Goal: Information Seeking & Learning: Understand process/instructions

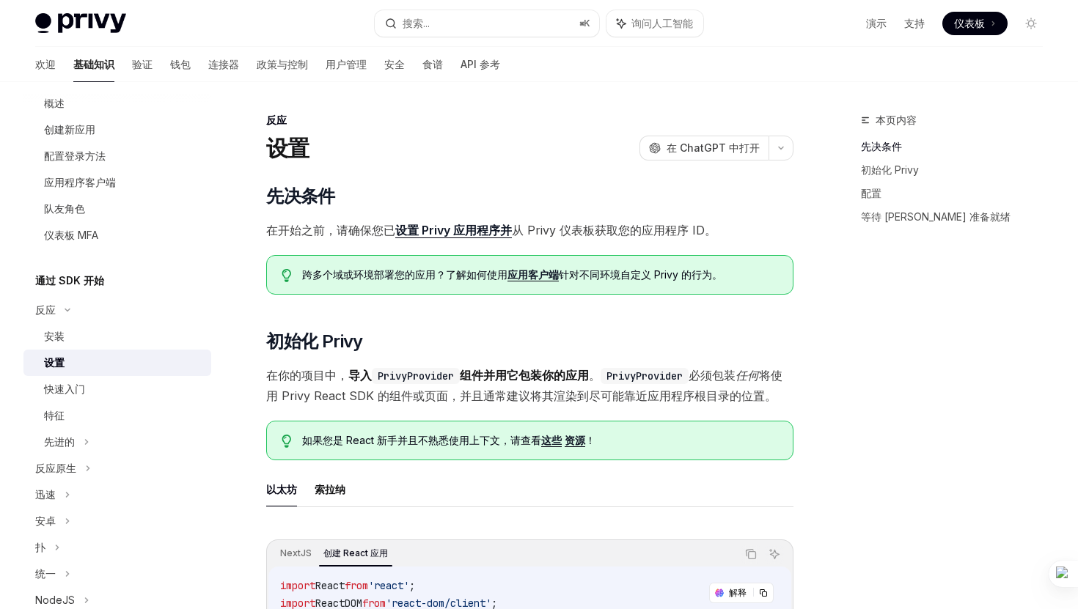
scroll to position [153, 0]
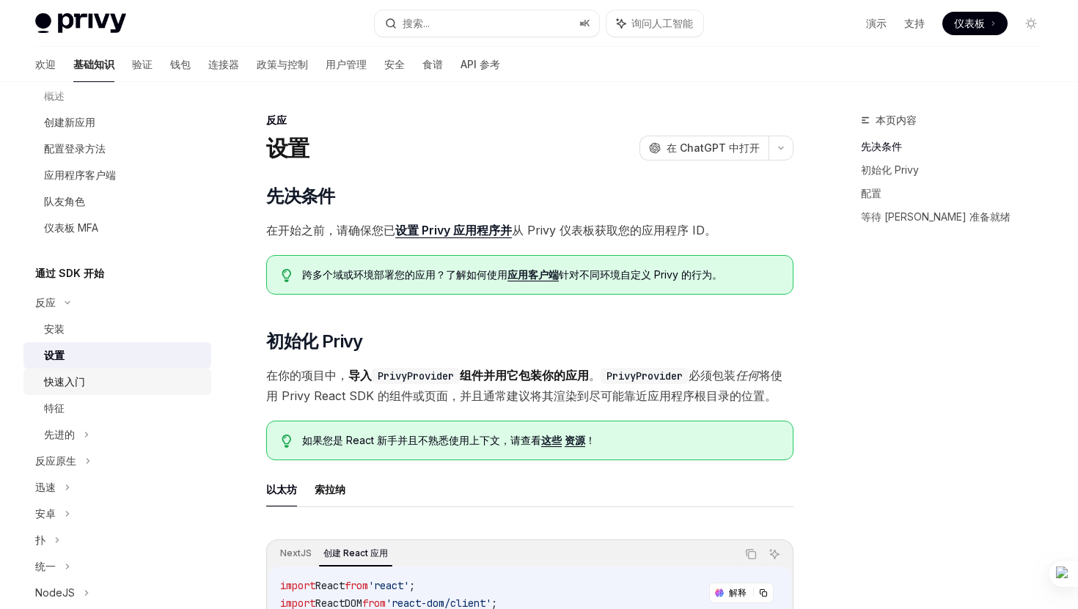
click at [98, 394] on link "快速入门" at bounding box center [117, 382] width 188 height 26
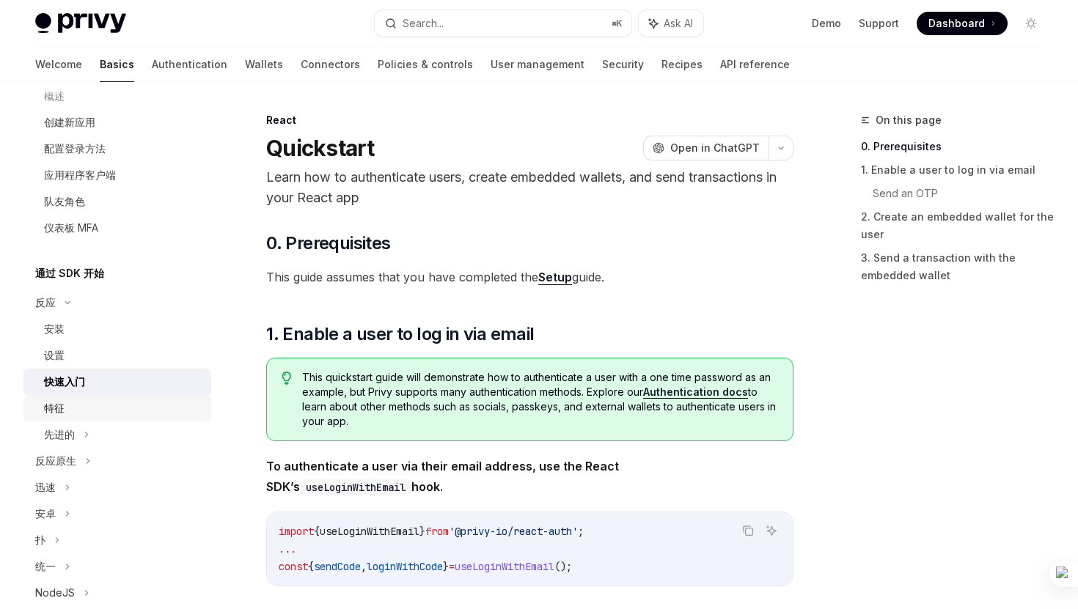
click at [72, 408] on div "特征" at bounding box center [123, 409] width 158 height 18
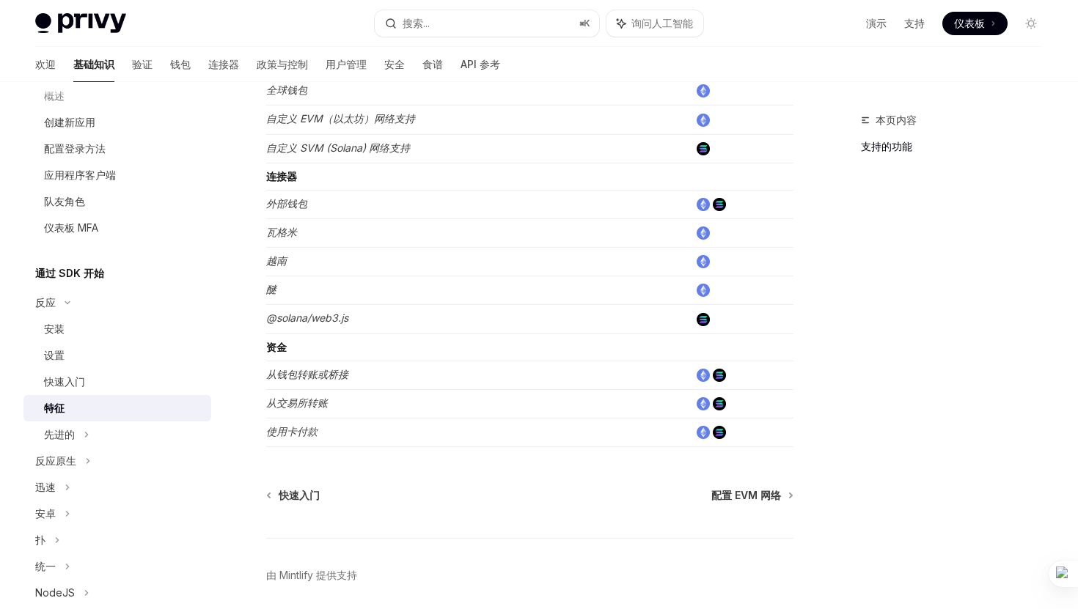
scroll to position [951, 0]
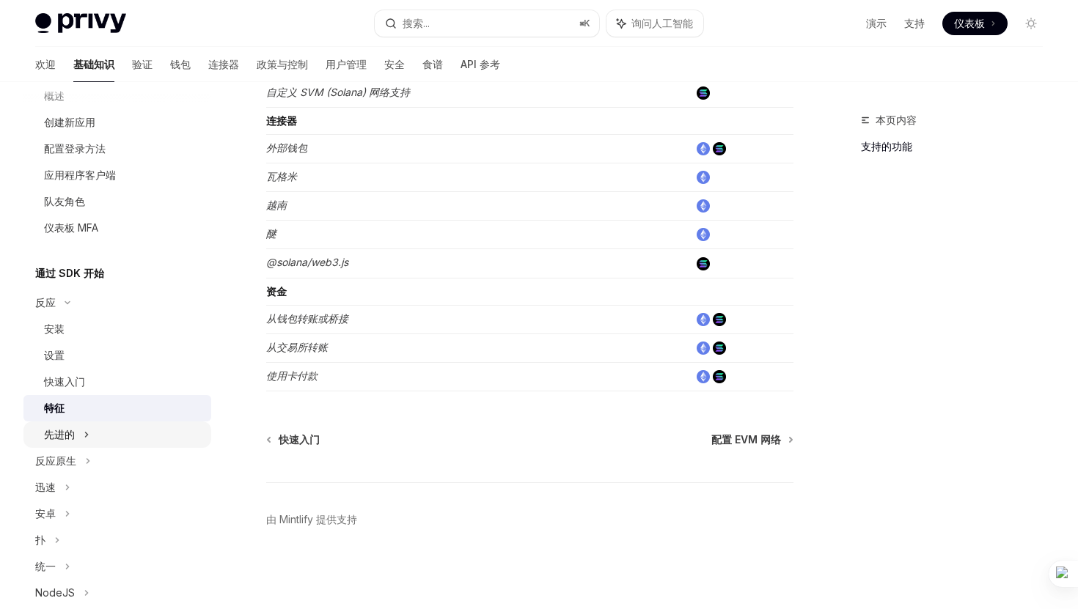
click at [100, 427] on div "先进的" at bounding box center [117, 435] width 188 height 26
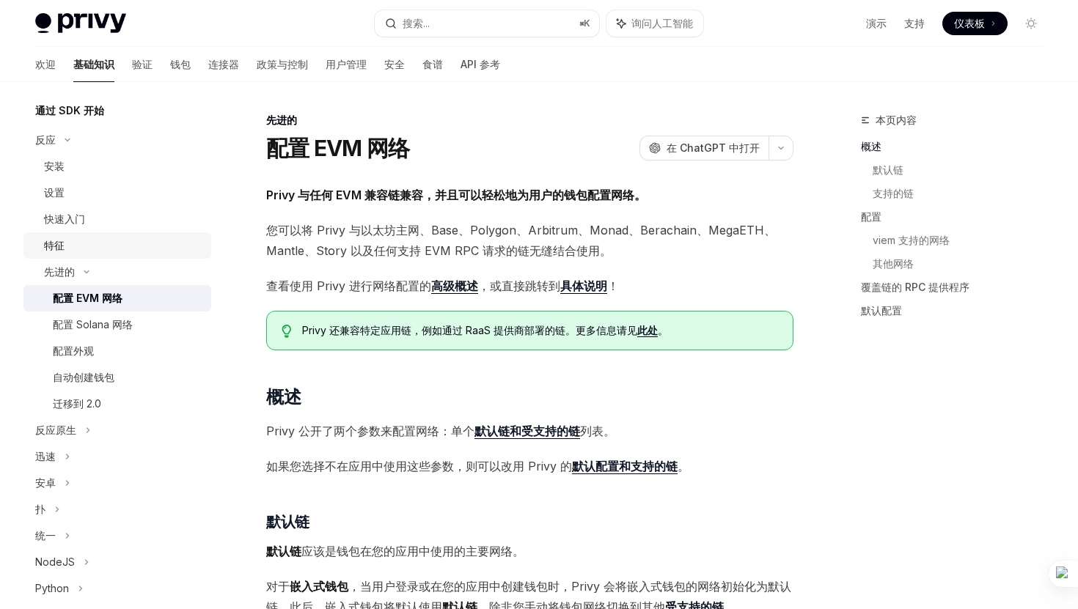
scroll to position [335, 0]
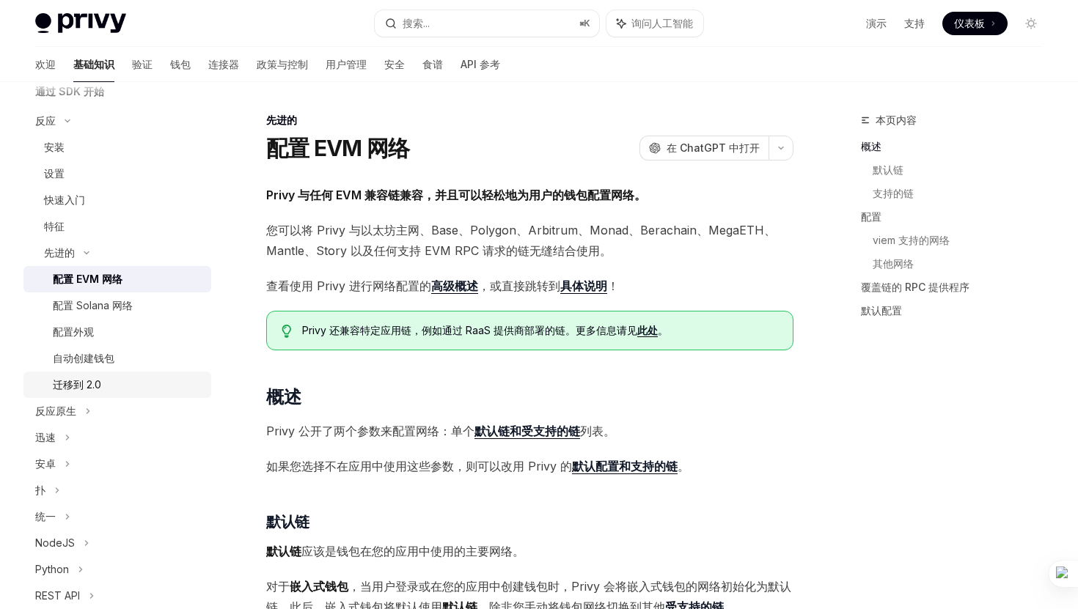
click at [128, 378] on div "迁移到 2.0" at bounding box center [128, 385] width 150 height 18
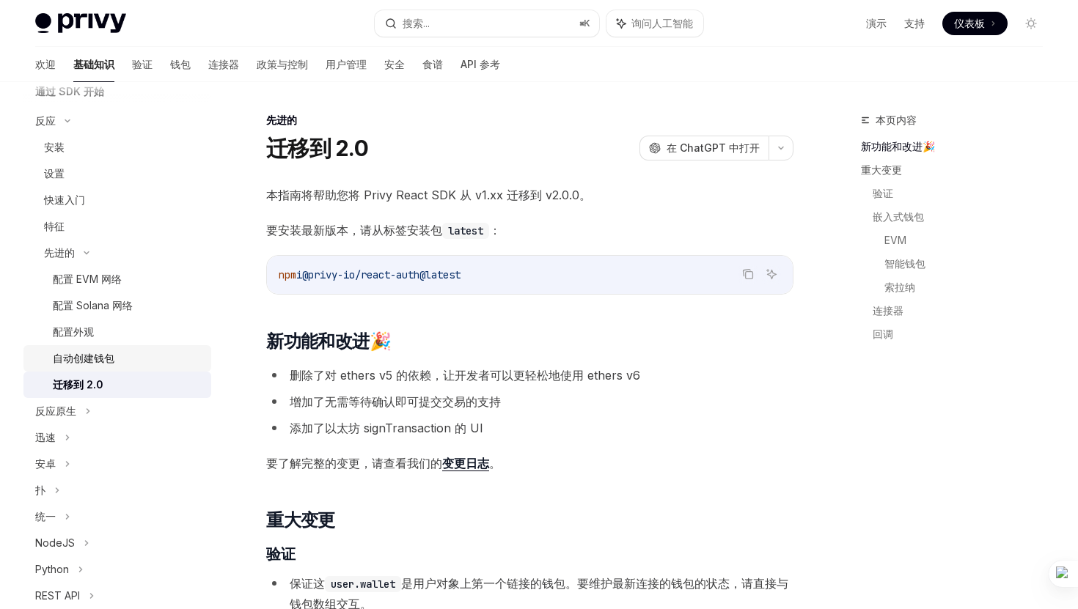
click at [142, 355] on div "自动创建钱包" at bounding box center [128, 359] width 150 height 18
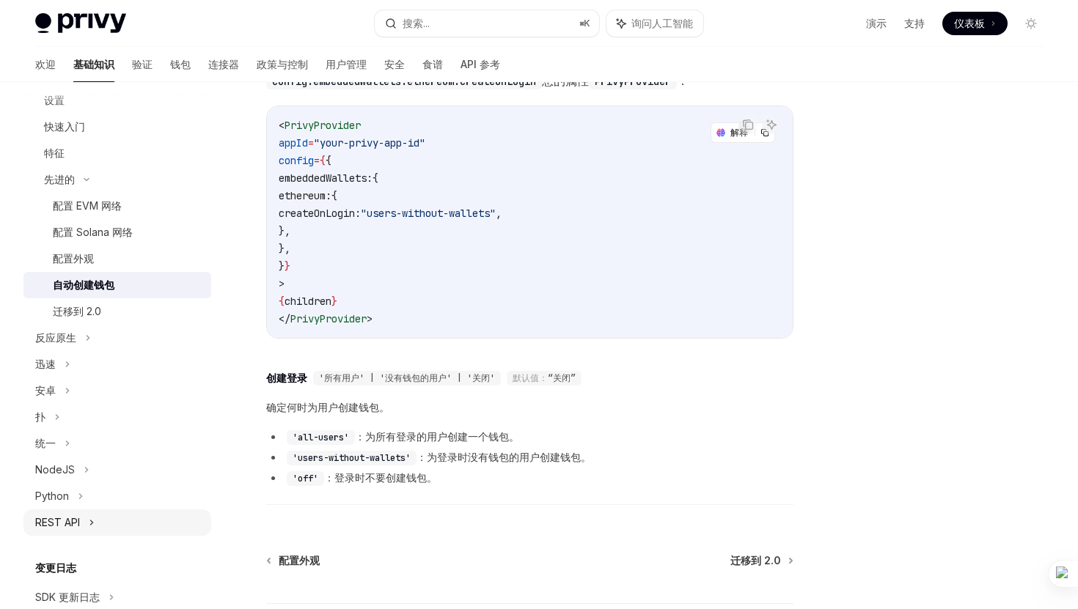
scroll to position [389, 0]
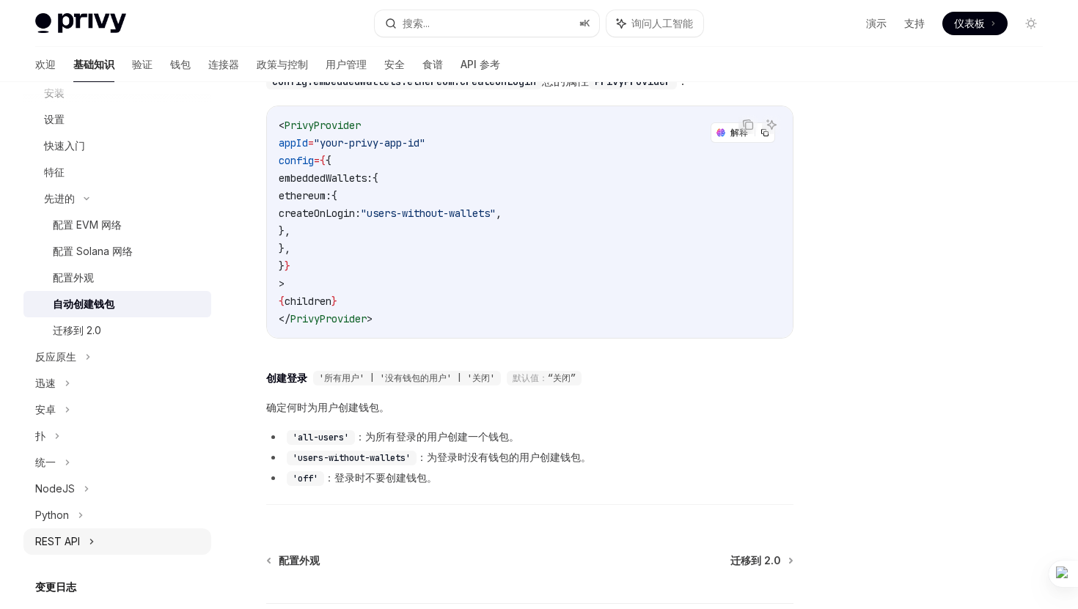
click at [93, 544] on icon at bounding box center [92, 542] width 6 height 18
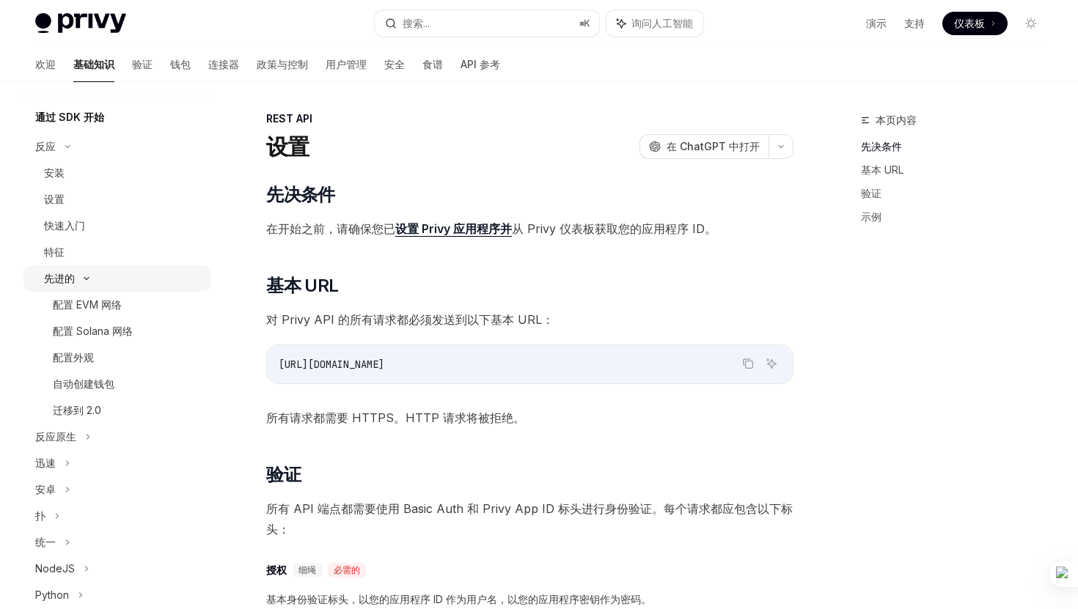
scroll to position [305, 0]
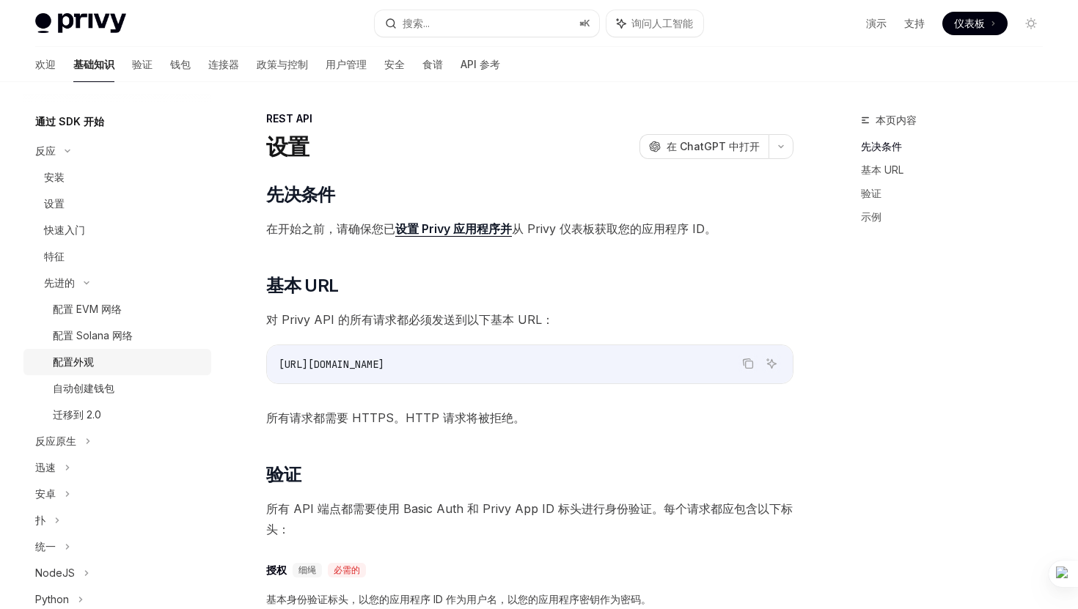
click at [99, 351] on link "配置外观" at bounding box center [117, 362] width 188 height 26
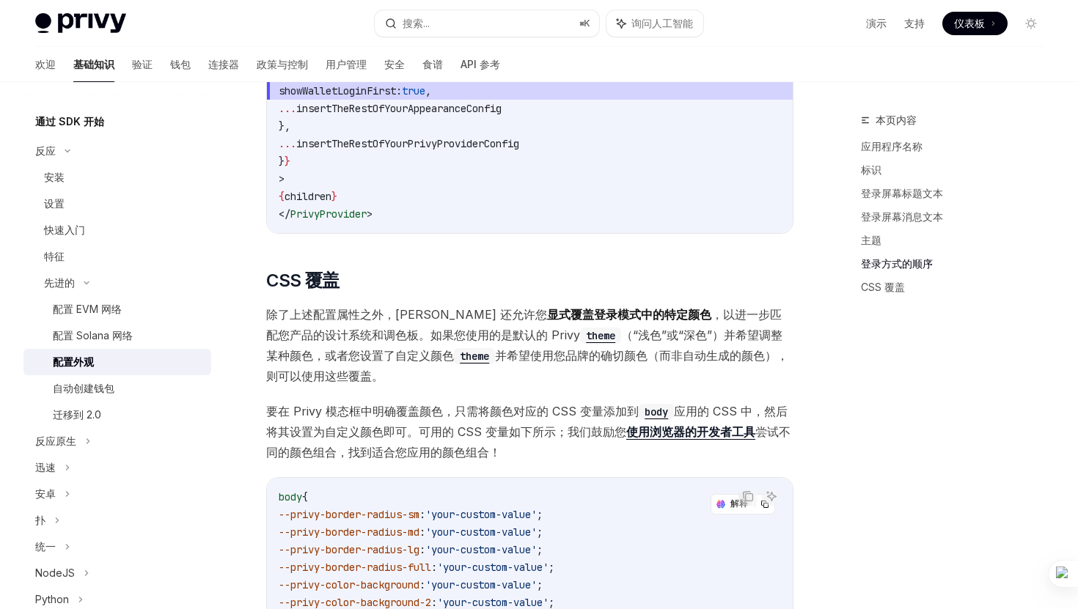
scroll to position [2979, 0]
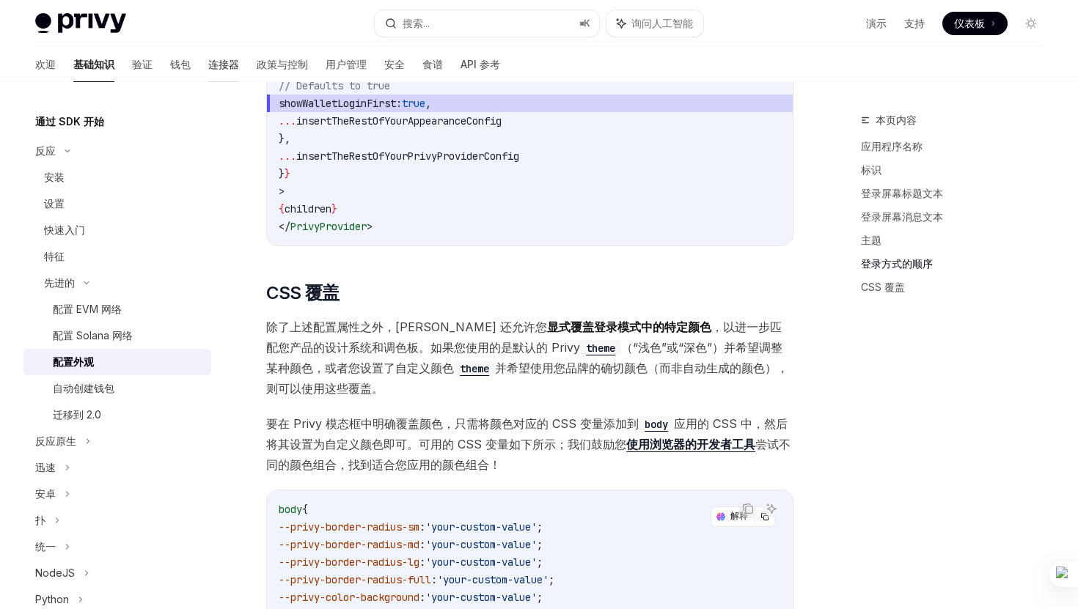
click at [208, 62] on font "连接器" at bounding box center [223, 64] width 31 height 12
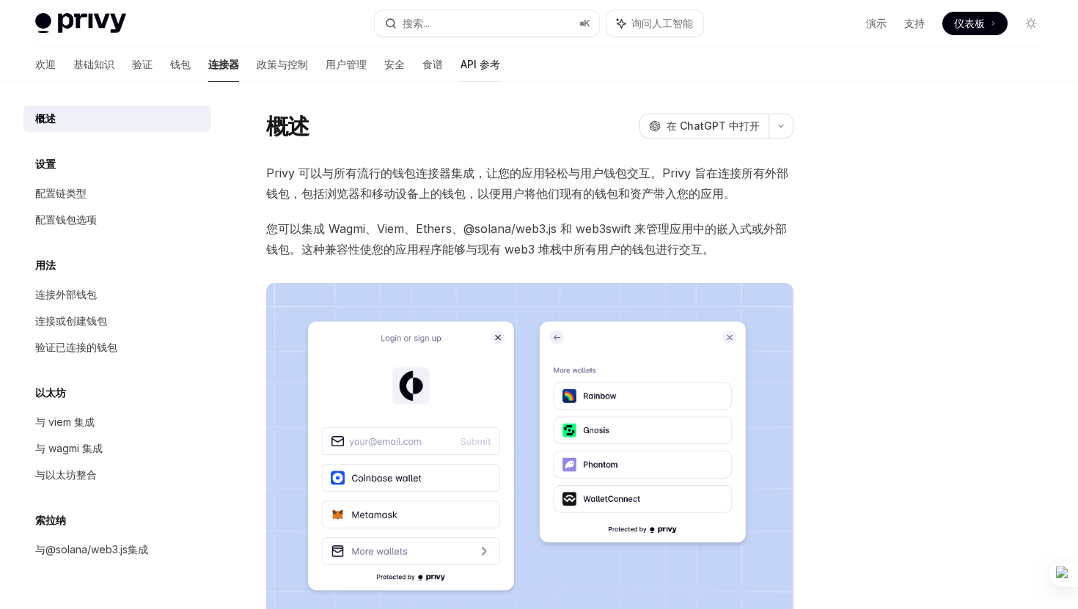
click at [460, 67] on font "API 参考" at bounding box center [480, 64] width 40 height 12
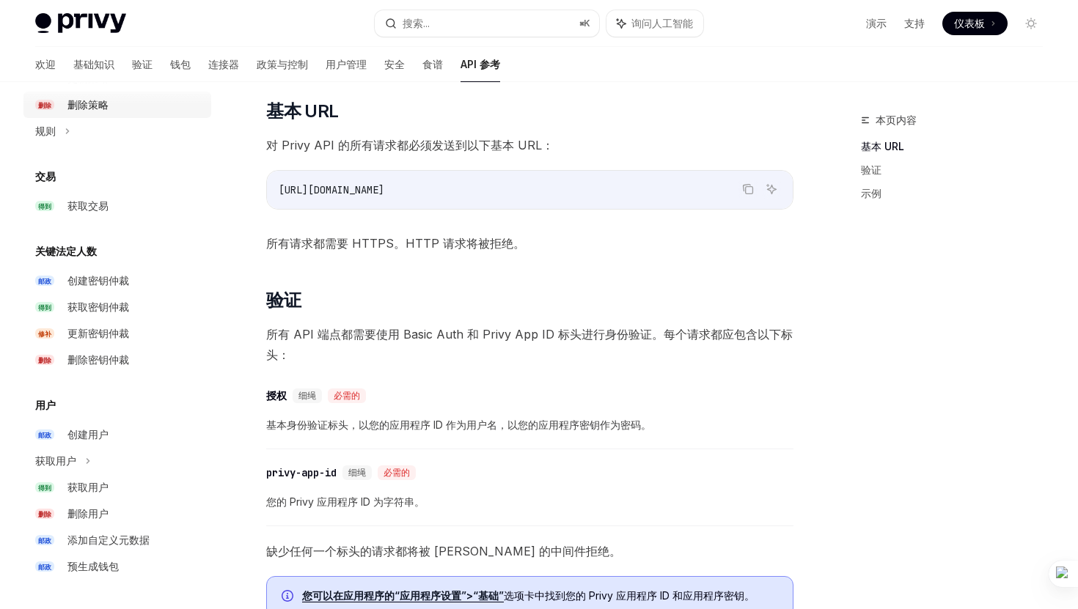
scroll to position [323, 0]
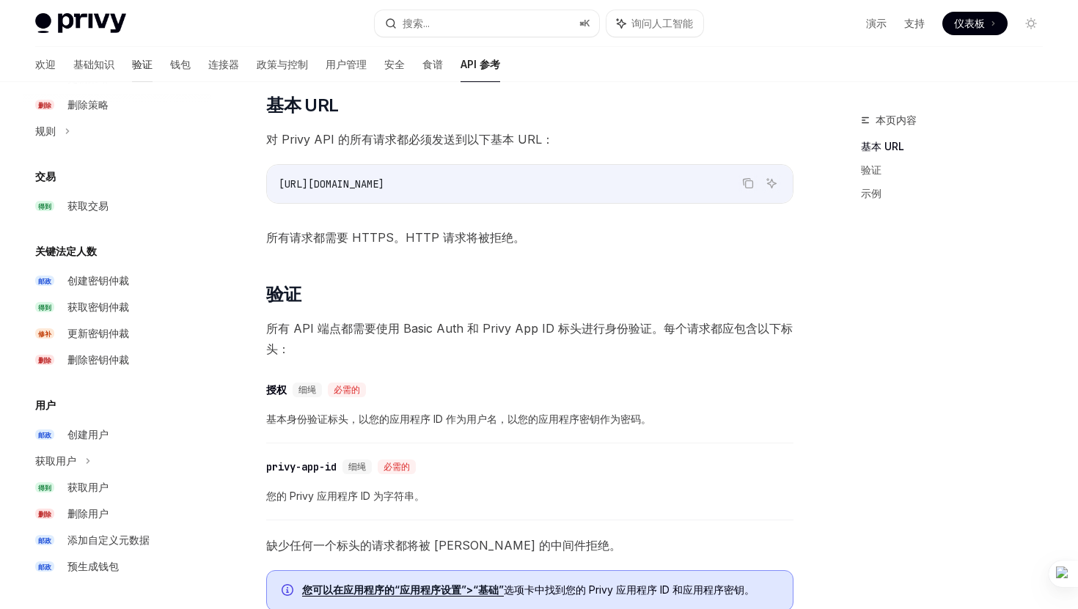
click at [132, 65] on font "验证" at bounding box center [142, 64] width 21 height 12
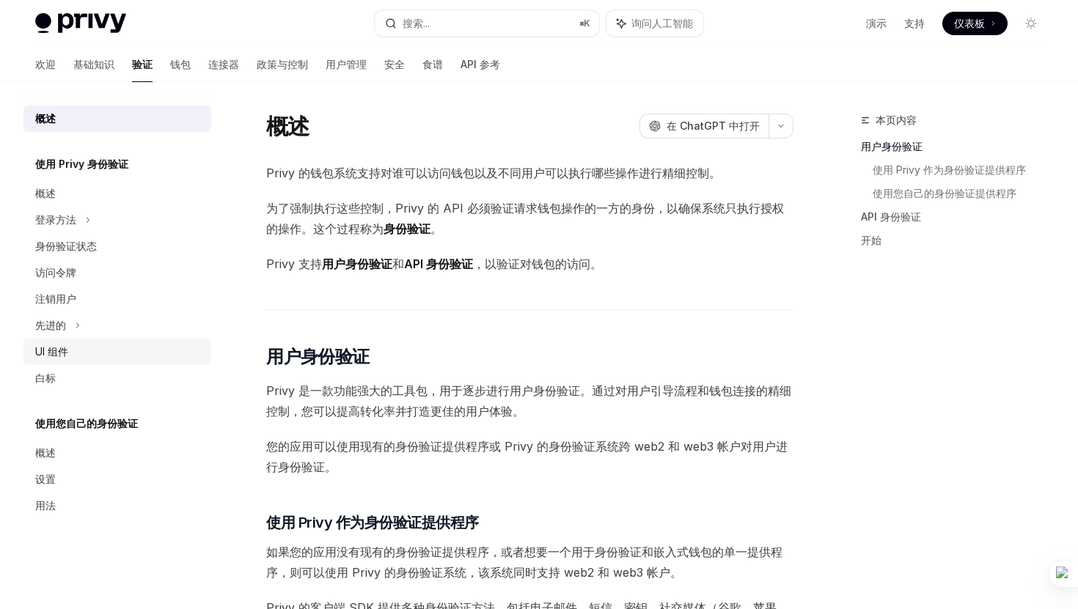
click at [95, 339] on link "UI 组件" at bounding box center [117, 352] width 188 height 26
type textarea "*"
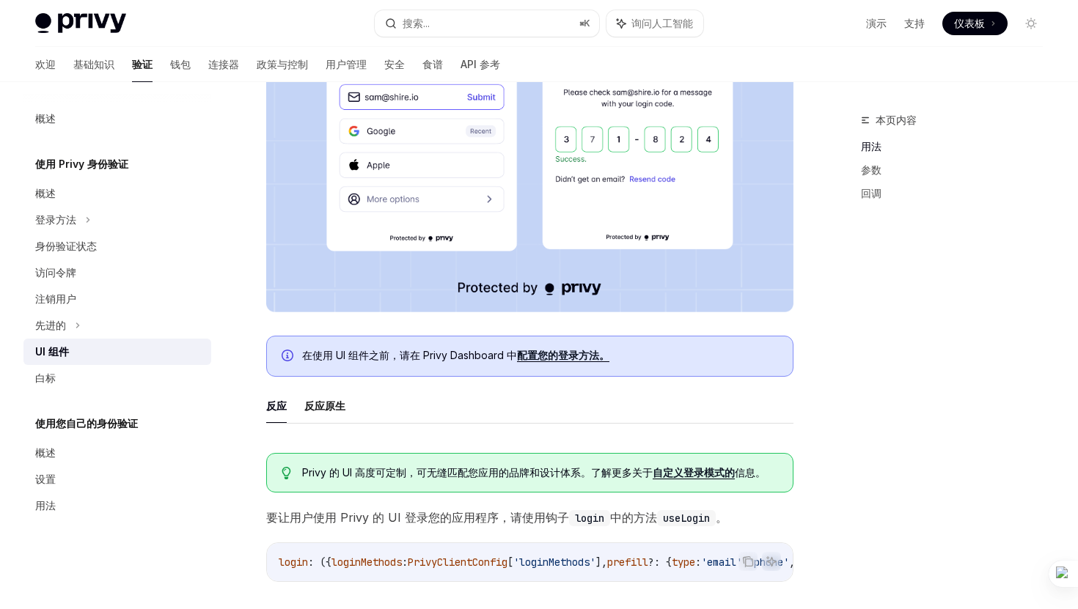
scroll to position [405, 0]
click at [540, 351] on font "配置您的登录方法。" at bounding box center [563, 354] width 92 height 12
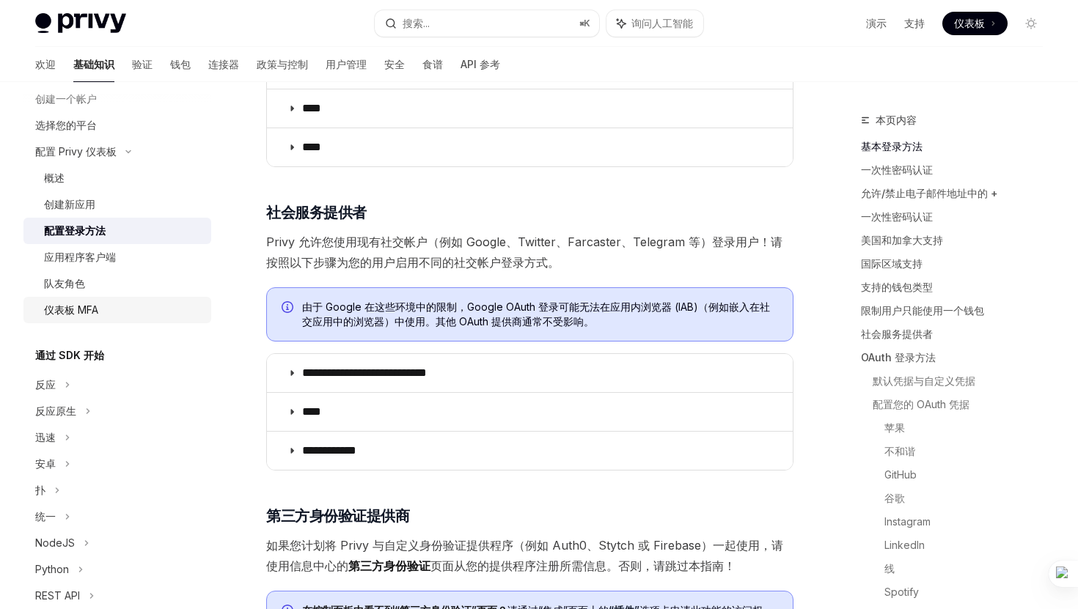
scroll to position [127, 0]
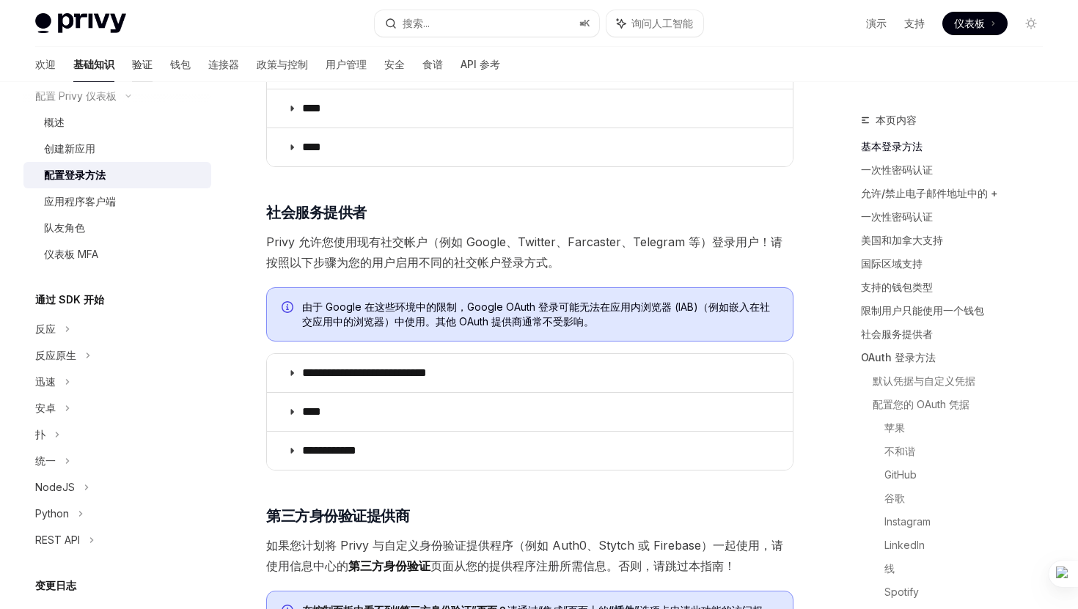
click at [132, 67] on font "验证" at bounding box center [142, 64] width 21 height 12
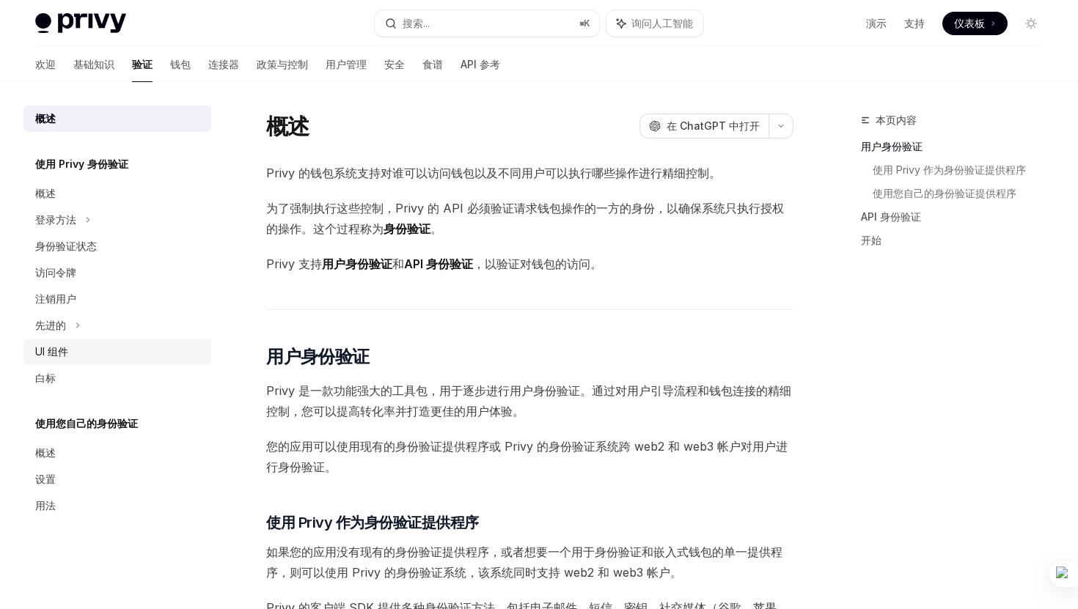
click at [92, 355] on div "UI 组件" at bounding box center [118, 352] width 167 height 18
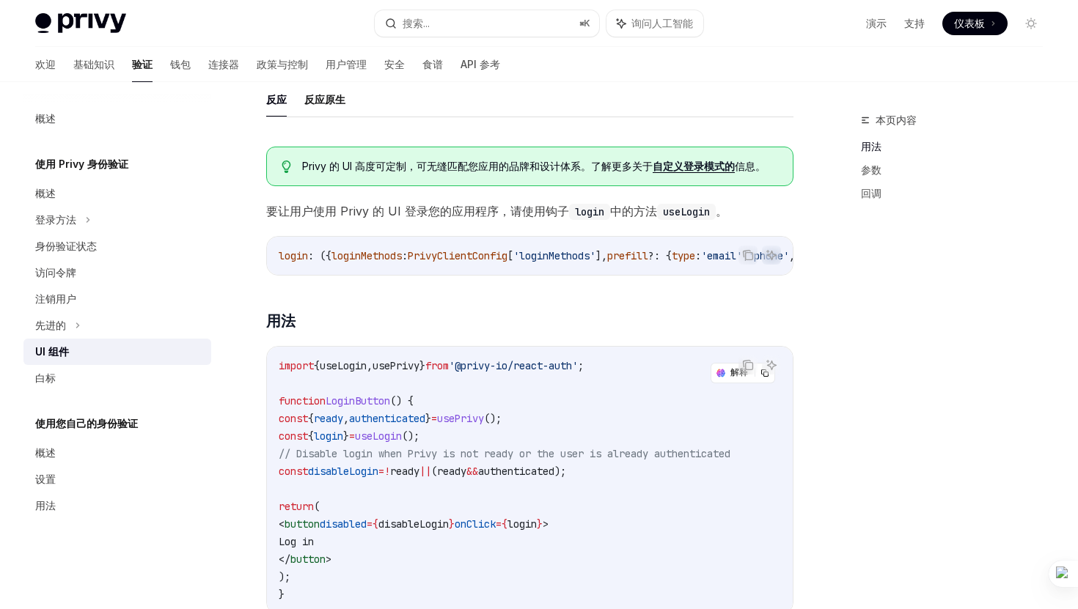
scroll to position [748, 0]
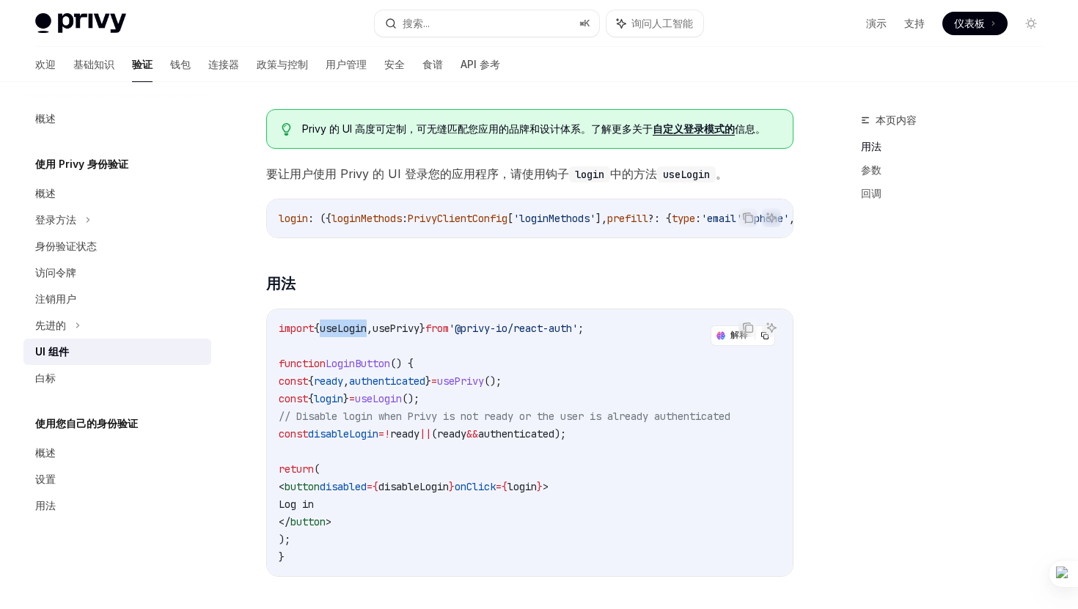
drag, startPoint x: 336, startPoint y: 338, endPoint x: 381, endPoint y: 339, distance: 44.7
click at [367, 335] on span "useLogin" at bounding box center [343, 328] width 47 height 13
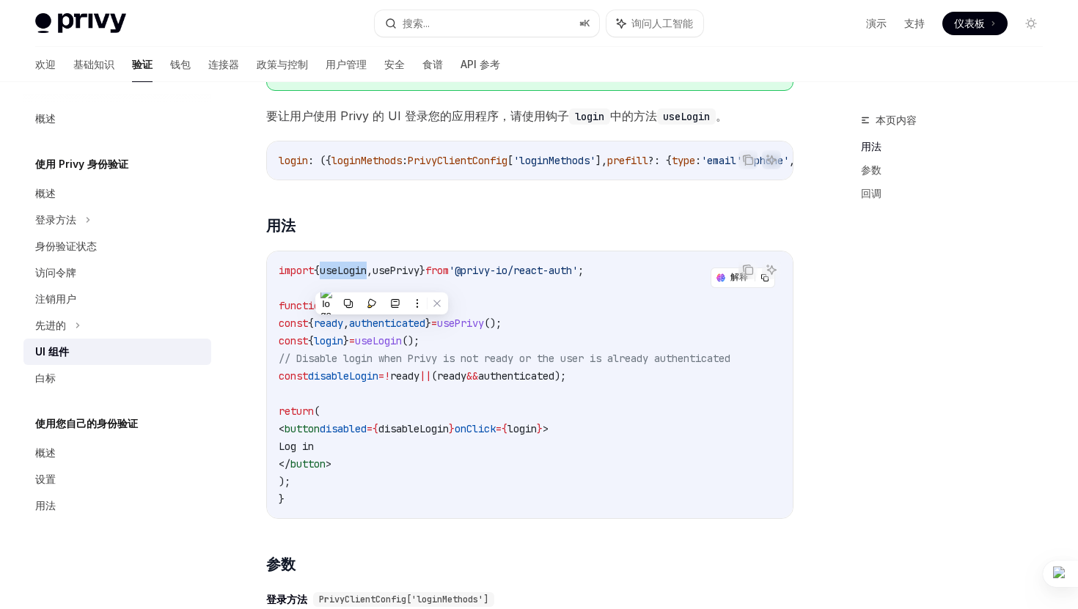
scroll to position [811, 0]
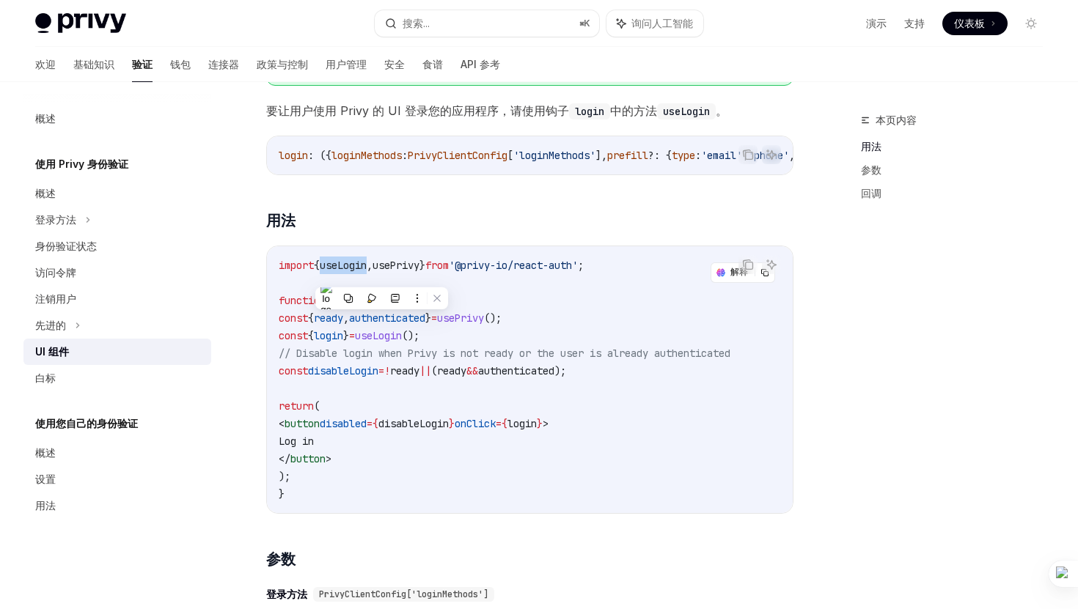
click at [520, 360] on span "// Disable login when Privy is not ready or the user is already authenticated" at bounding box center [505, 353] width 452 height 13
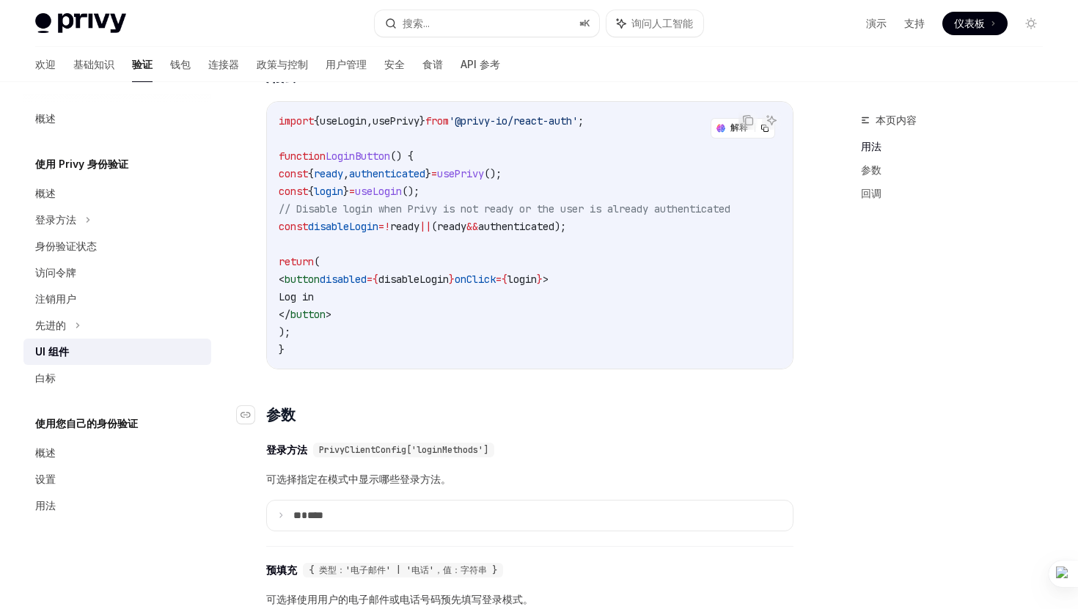
scroll to position [955, 0]
click at [750, 127] on icon "复制代码块中的内容" at bounding box center [748, 121] width 12 height 12
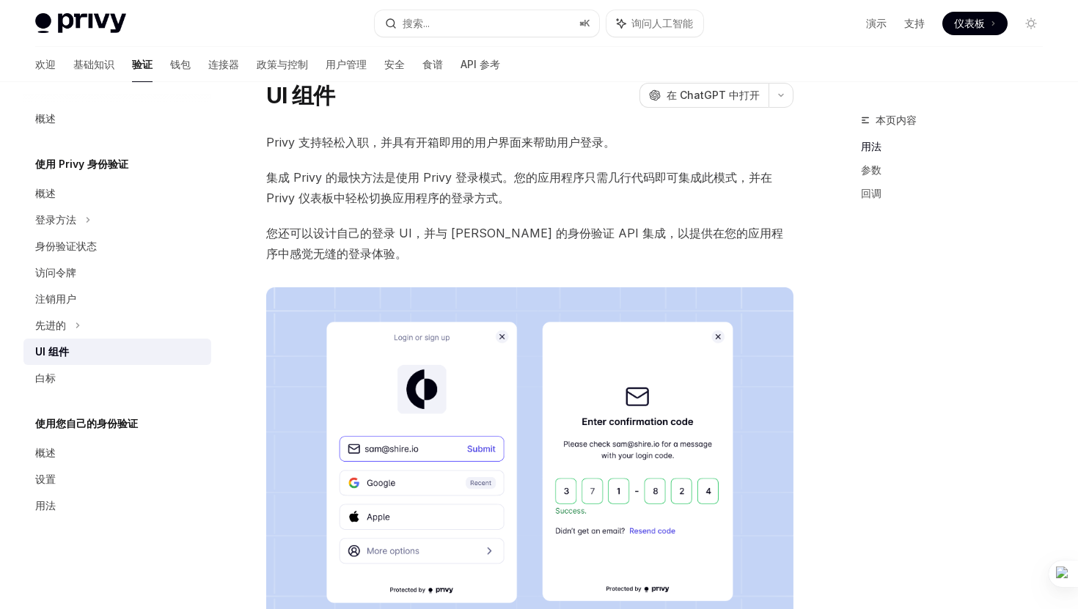
scroll to position [51, 0]
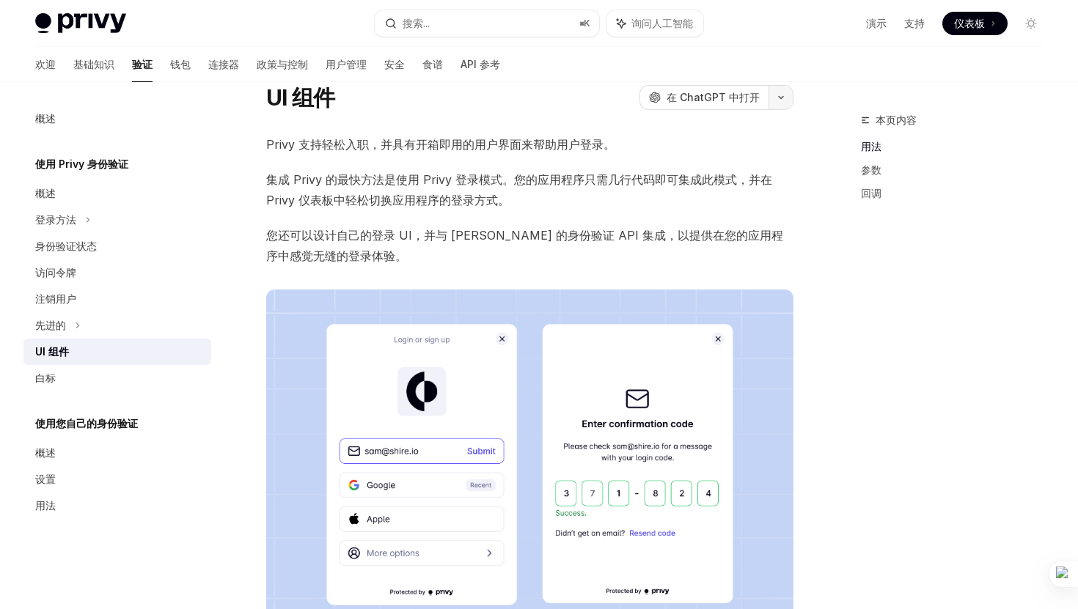
click at [781, 92] on button "button" at bounding box center [780, 97] width 25 height 25
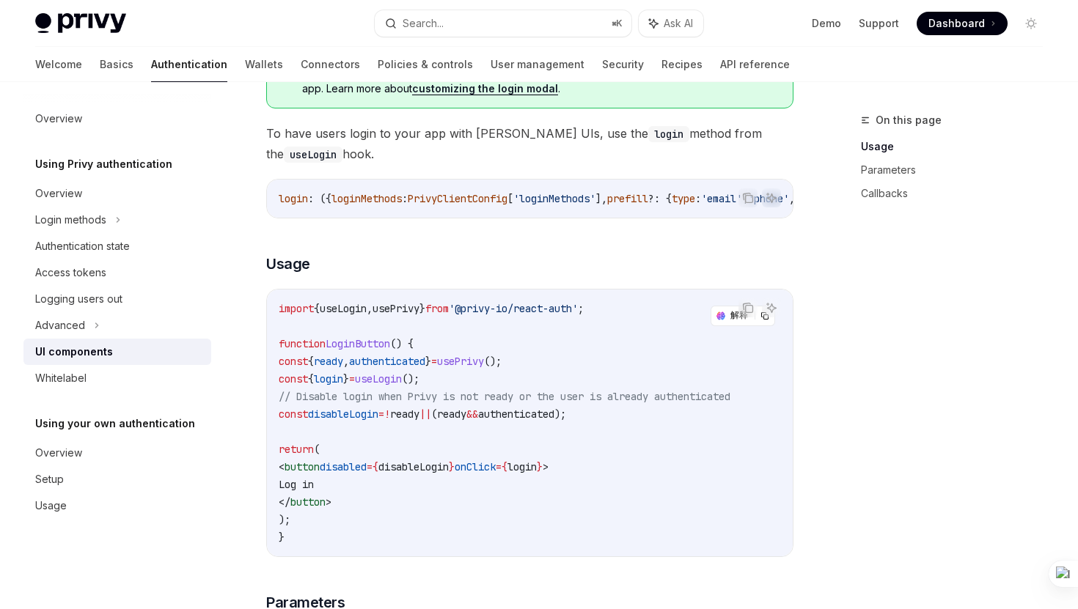
scroll to position [833, 0]
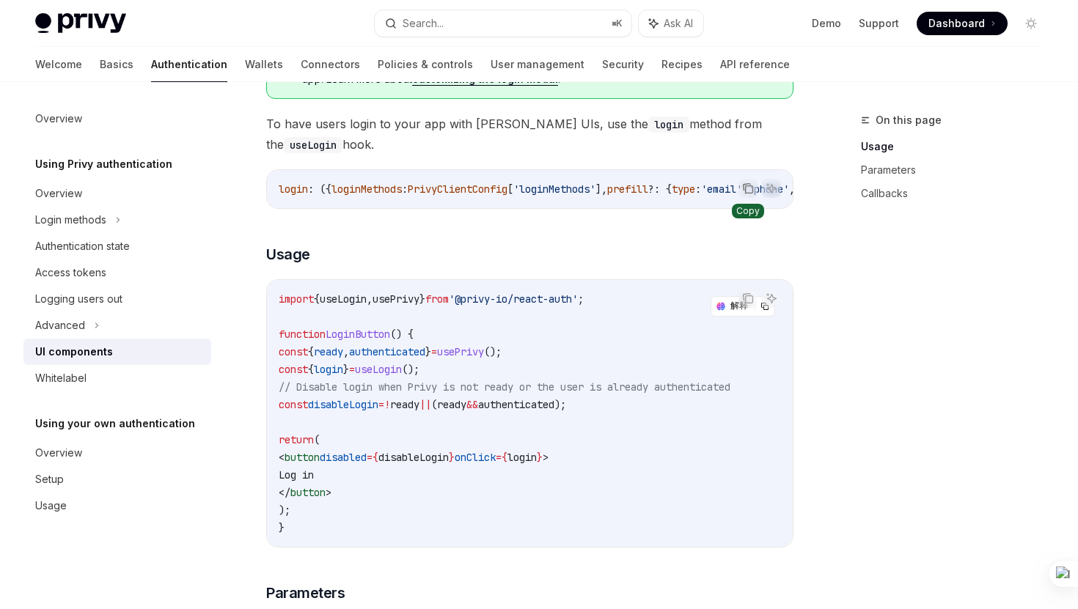
click at [749, 185] on icon "Copy the contents from the code block" at bounding box center [749, 188] width 7 height 7
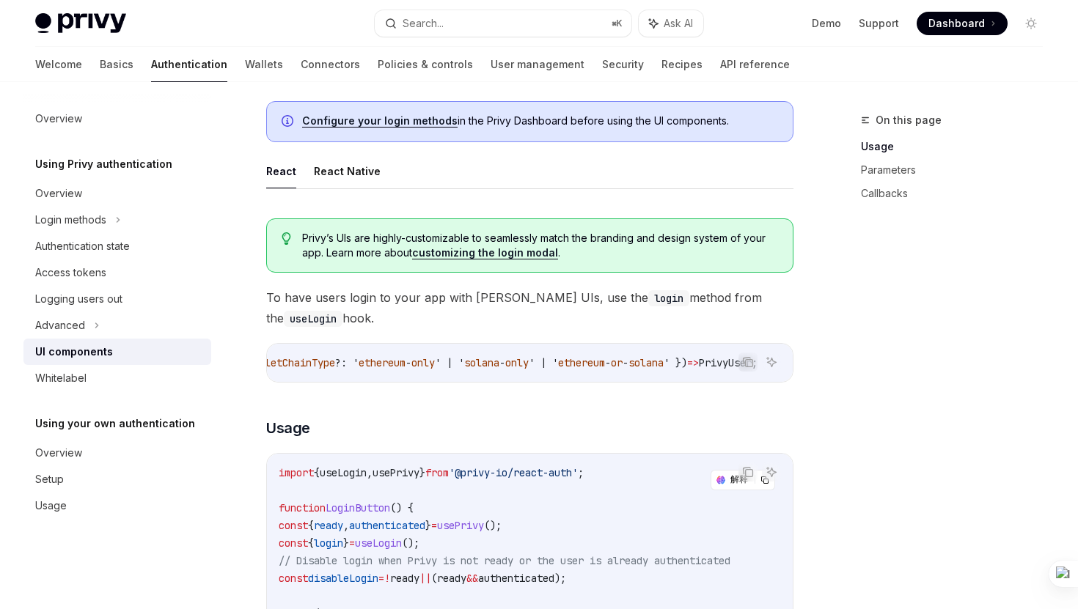
scroll to position [648, 0]
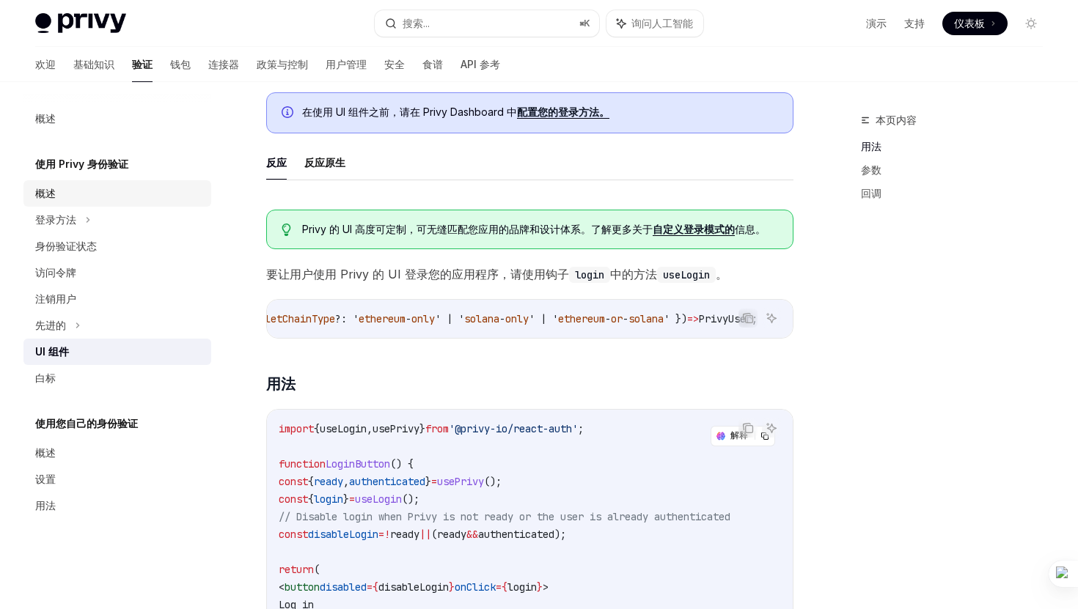
click at [106, 203] on link "概述" at bounding box center [117, 193] width 188 height 26
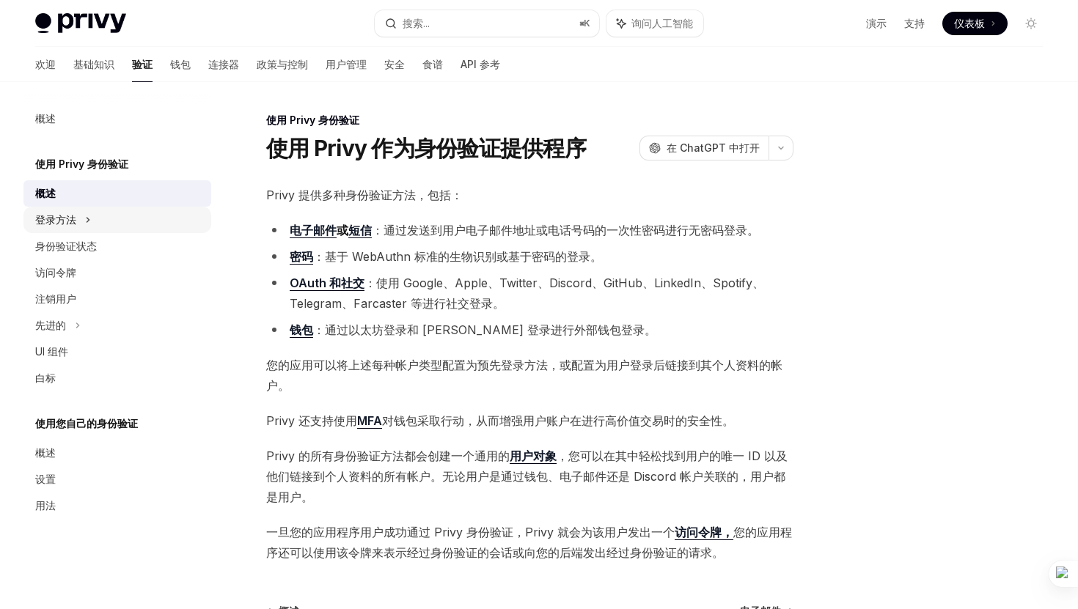
click at [86, 225] on icon at bounding box center [88, 220] width 6 height 18
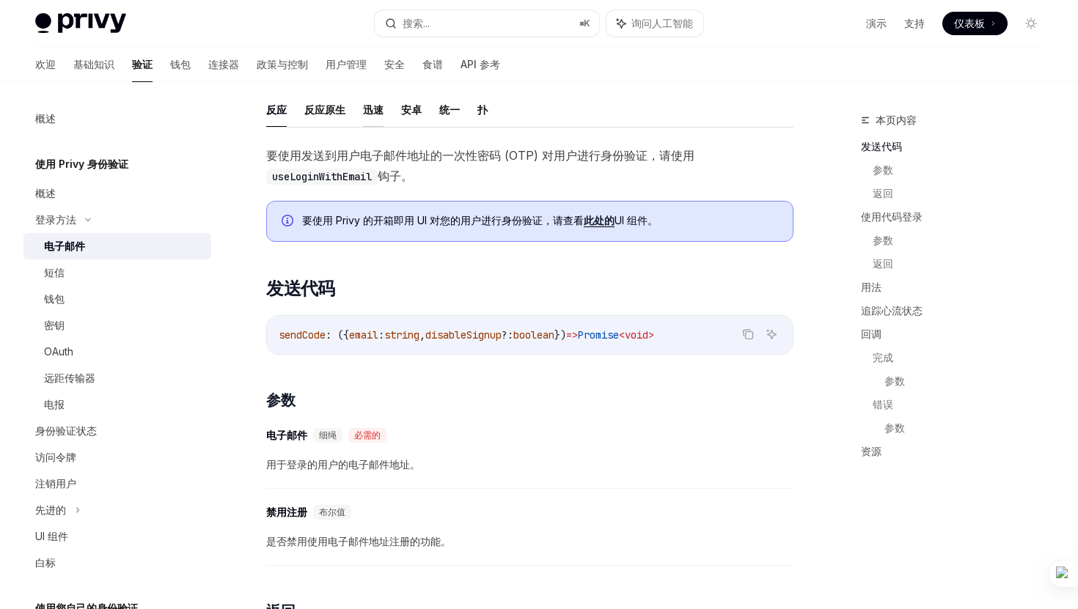
scroll to position [216, 0]
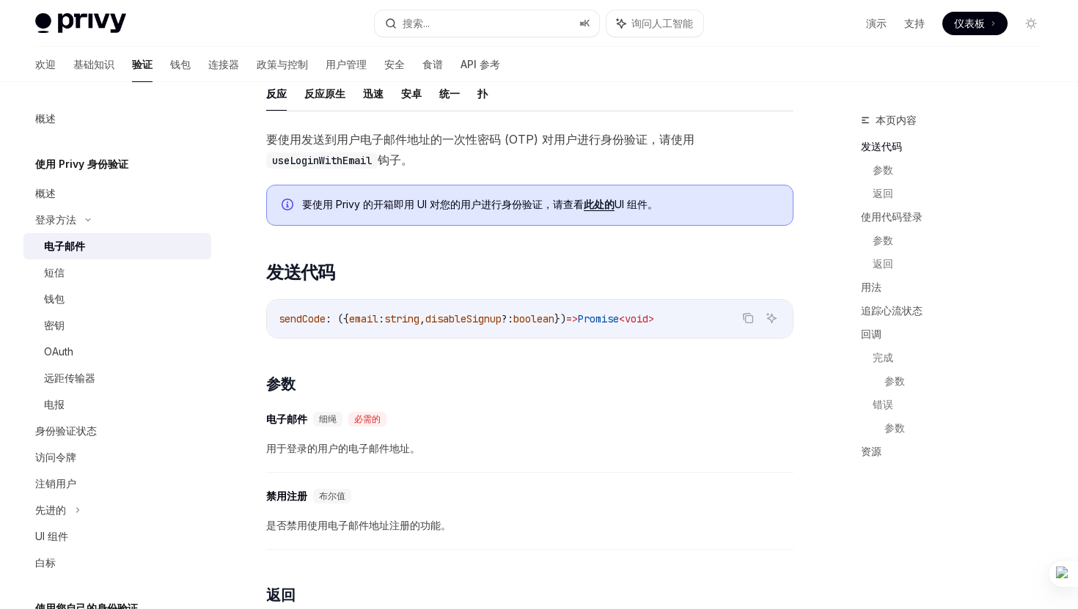
click at [596, 207] on font "此处的" at bounding box center [599, 204] width 31 height 12
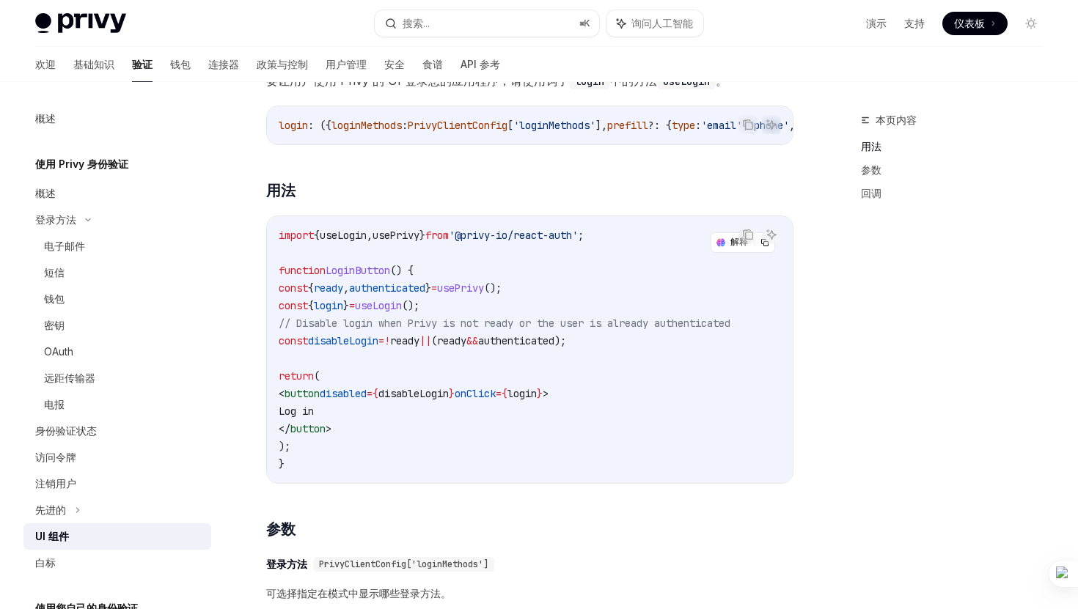
click at [973, 19] on font "仪表板" at bounding box center [969, 23] width 31 height 12
click at [73, 74] on link "基础知识" at bounding box center [93, 64] width 41 height 35
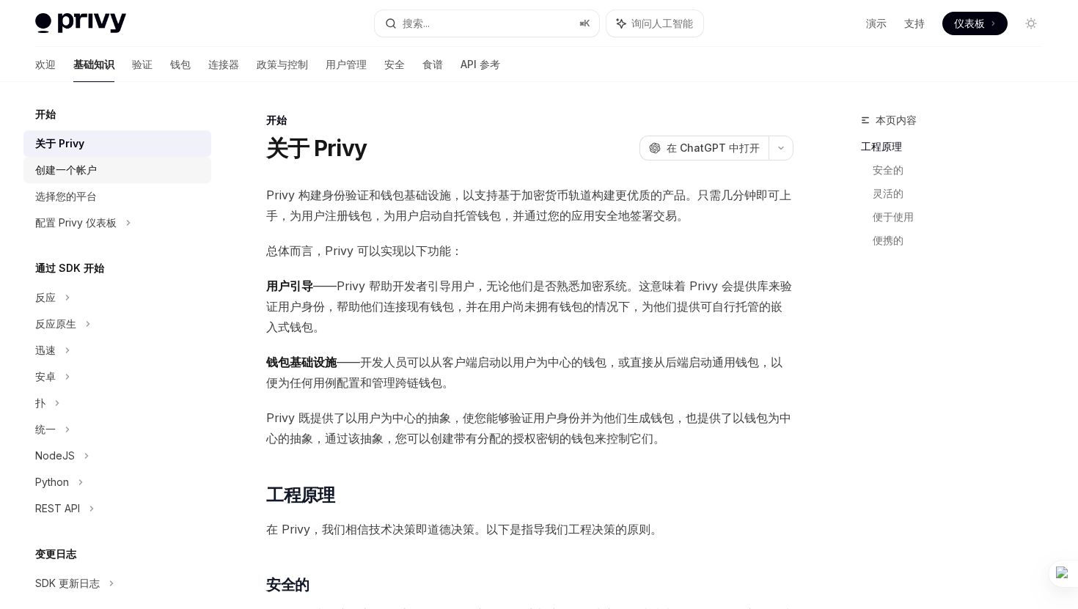
click at [107, 177] on div "创建一个帐户" at bounding box center [118, 170] width 167 height 18
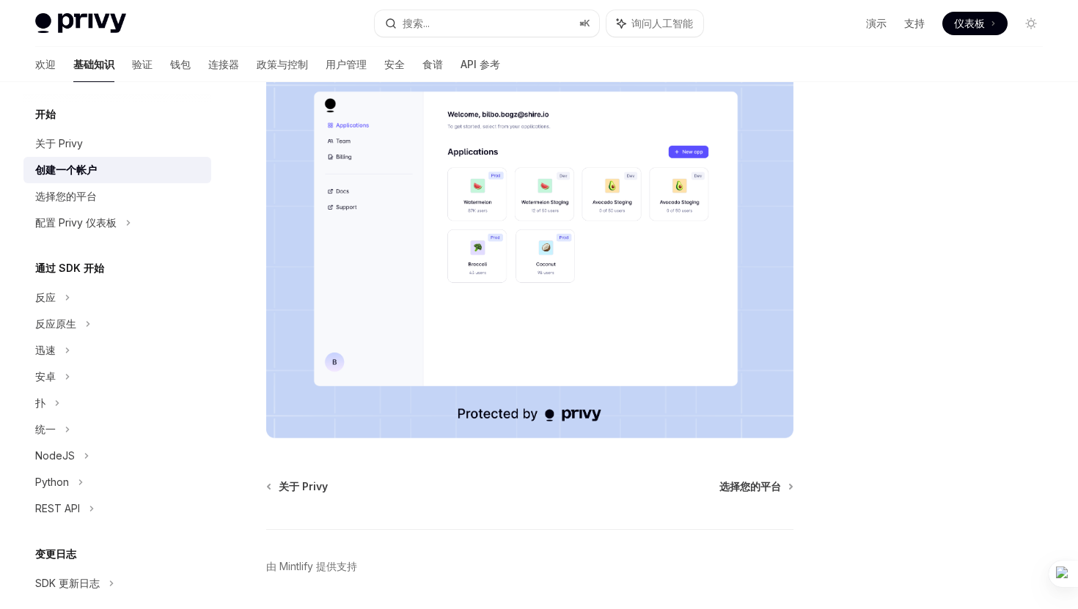
scroll to position [290, 0]
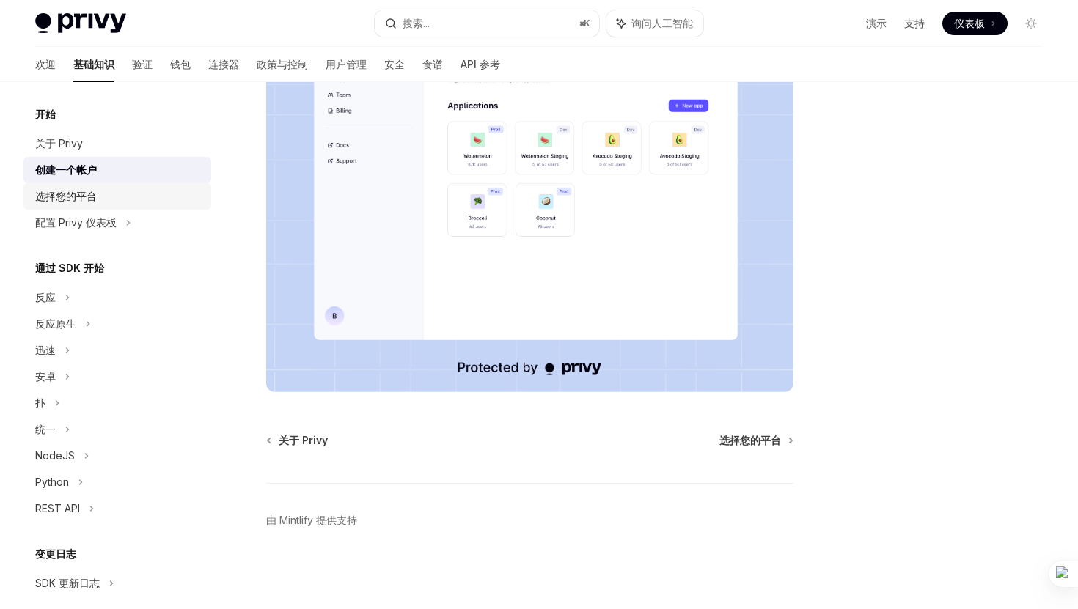
click at [48, 191] on font "选择您的平台" at bounding box center [66, 196] width 62 height 12
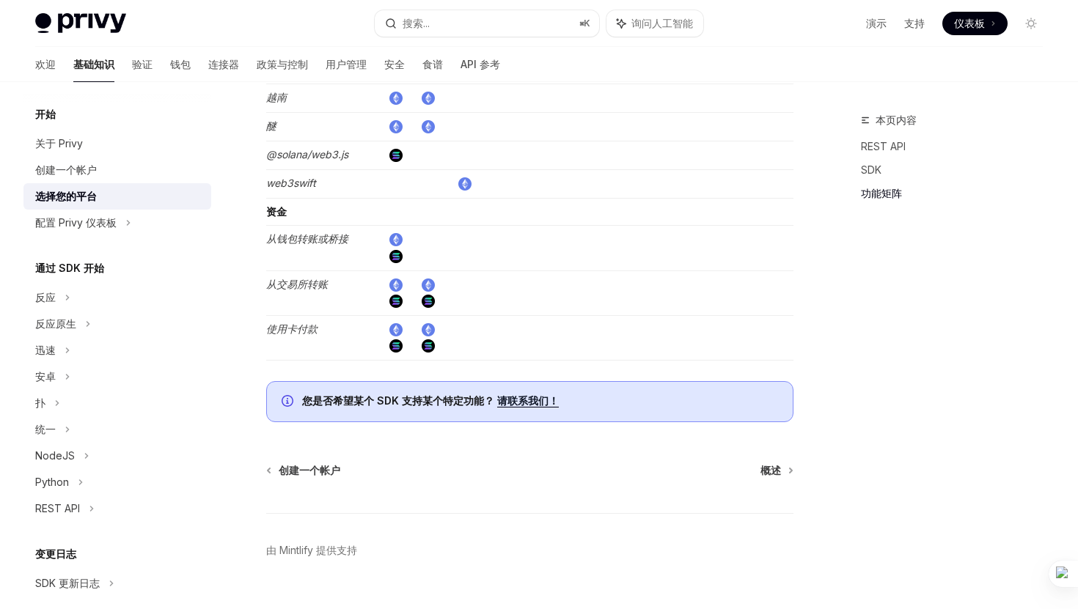
scroll to position [2597, 0]
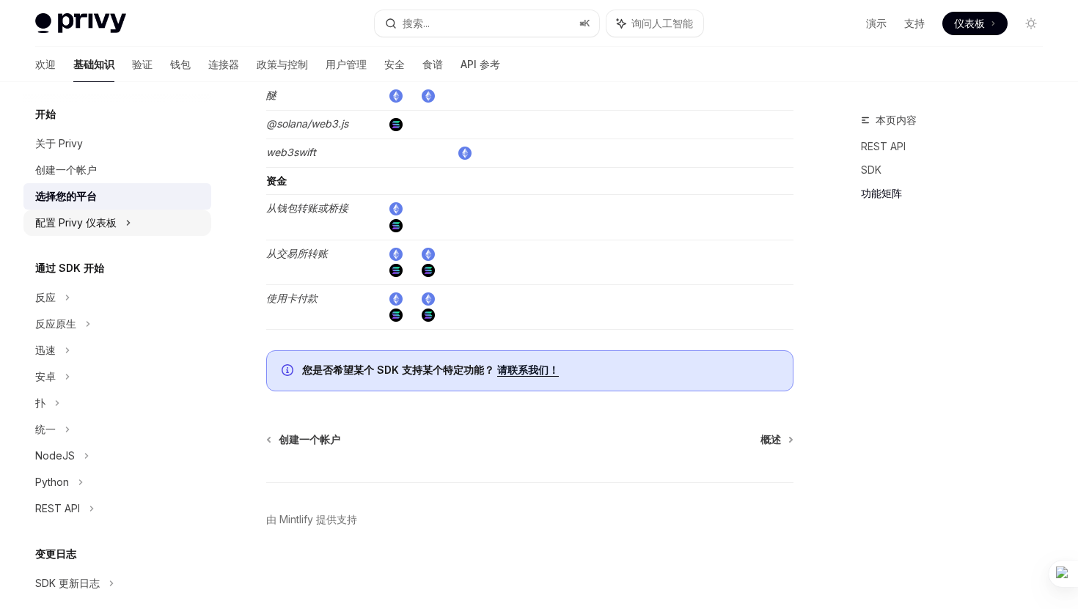
click at [62, 219] on font "配置 Privy 仪表板" at bounding box center [75, 222] width 81 height 12
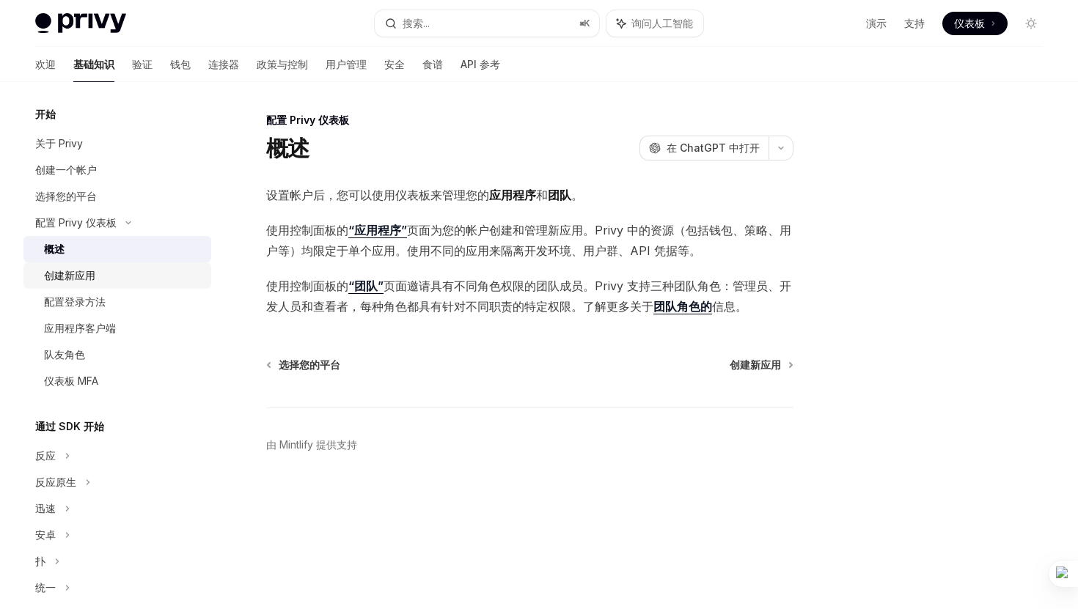
click at [110, 282] on div "创建新应用" at bounding box center [123, 276] width 158 height 18
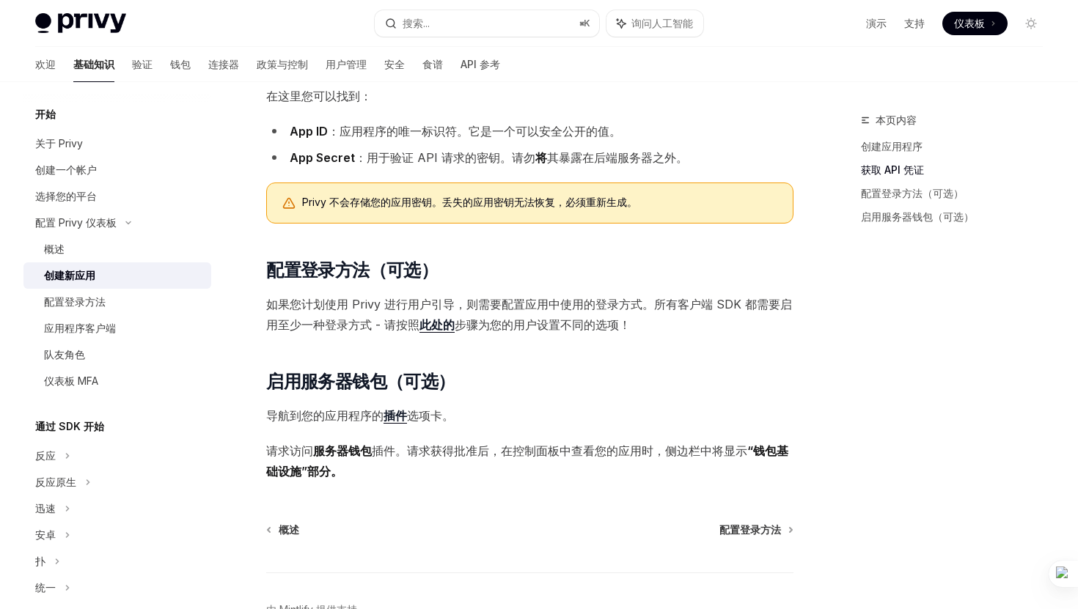
scroll to position [394, 0]
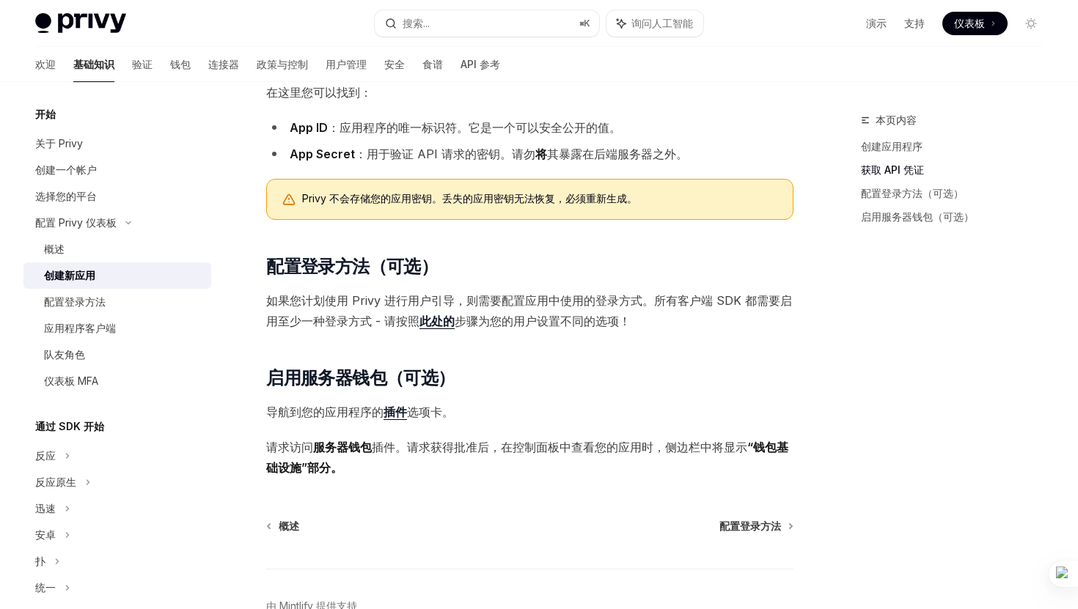
click at [441, 321] on font "此处的" at bounding box center [436, 321] width 35 height 15
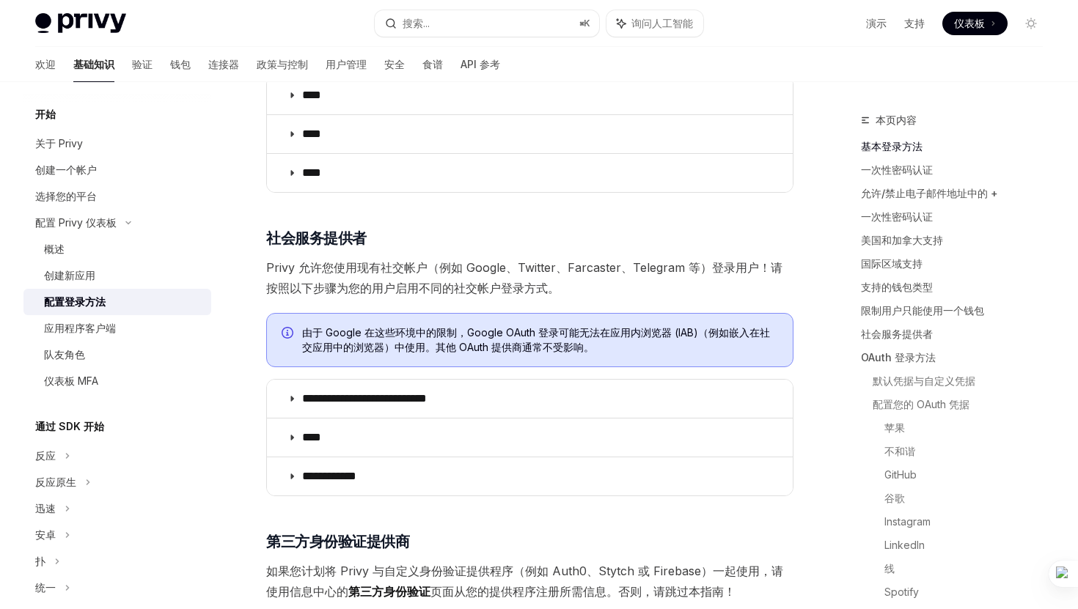
scroll to position [292, 0]
click at [114, 274] on div "创建新应用" at bounding box center [123, 276] width 158 height 18
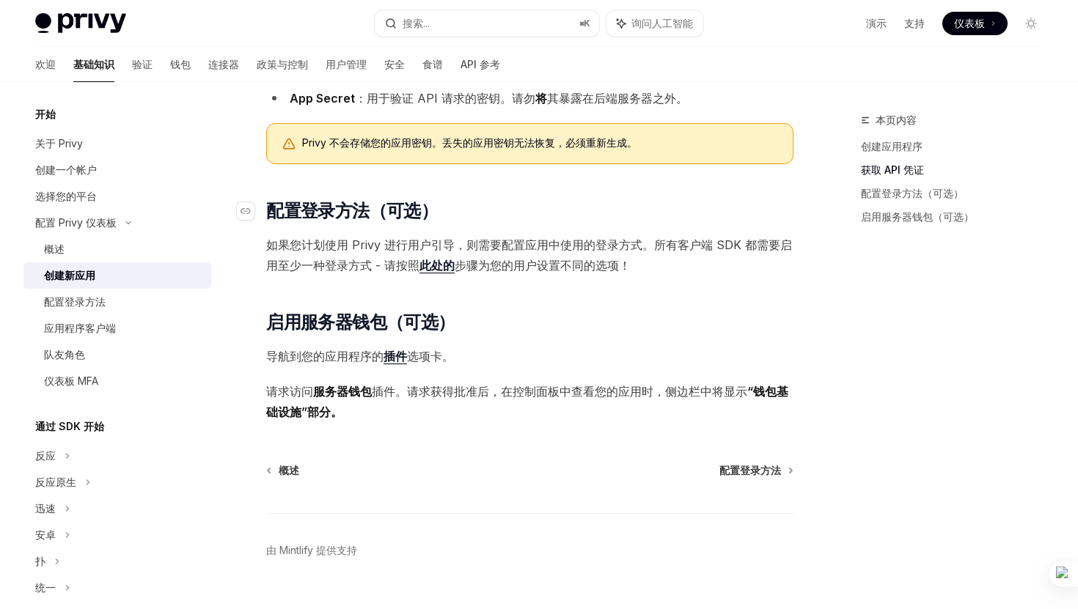
scroll to position [481, 0]
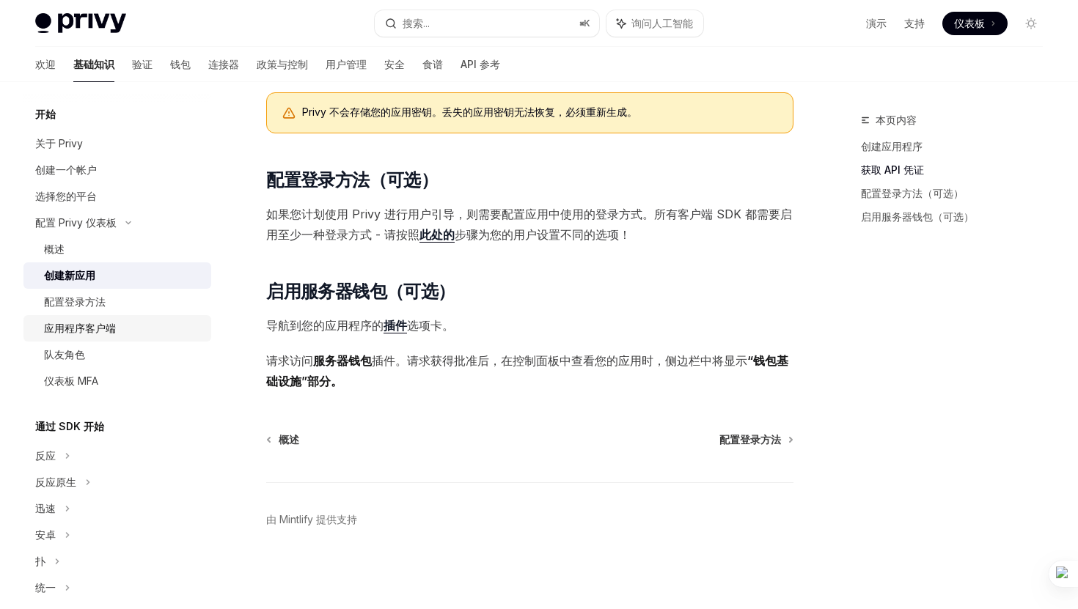
click at [102, 328] on font "应用程序客户端" at bounding box center [80, 328] width 72 height 12
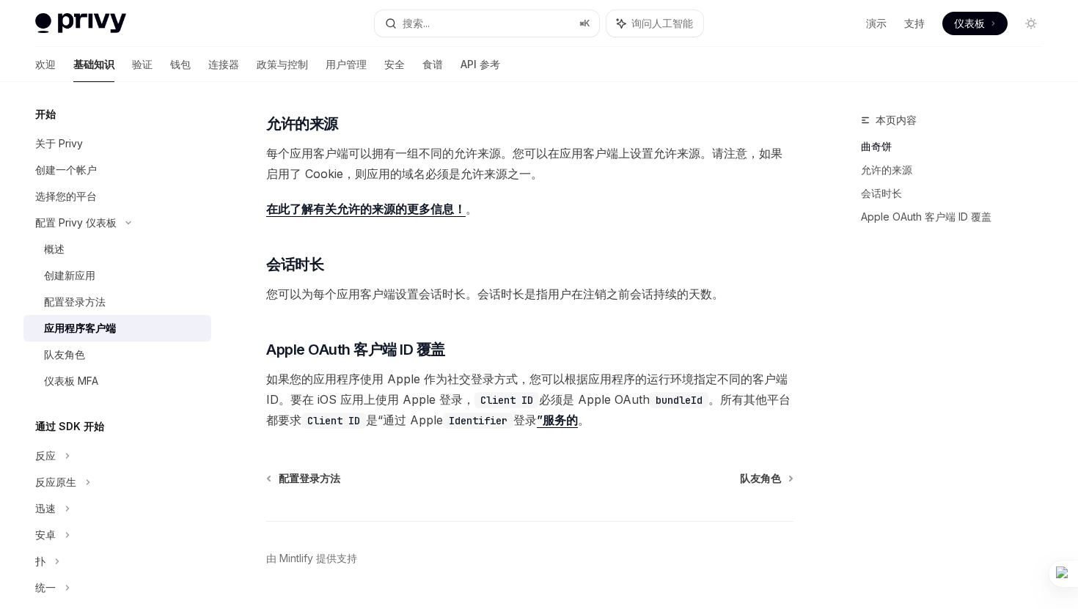
scroll to position [481, 0]
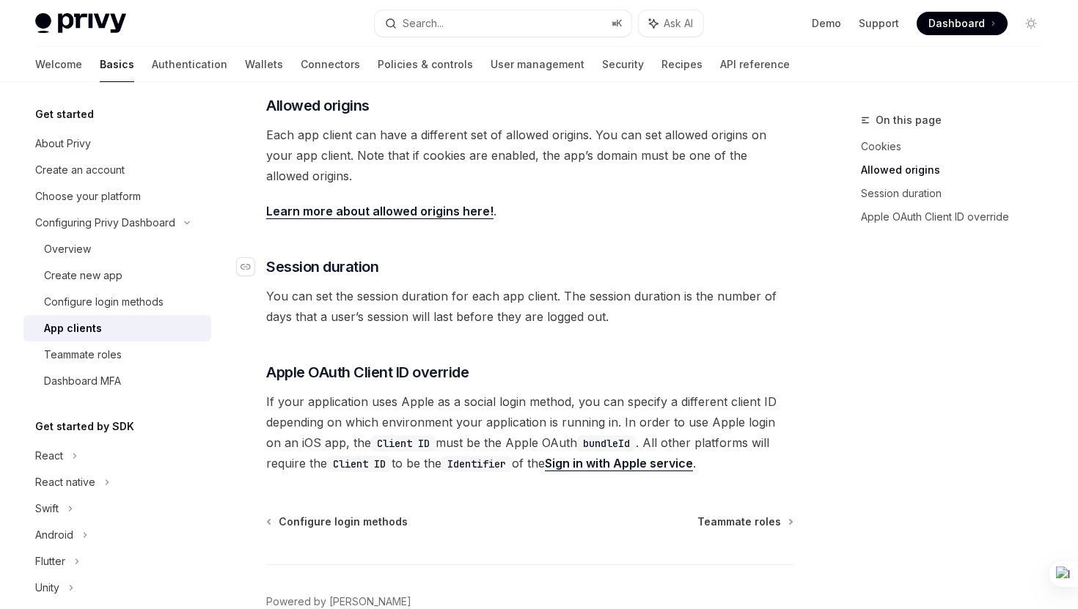
click at [518, 270] on h3 "​ Session duration" at bounding box center [529, 267] width 527 height 21
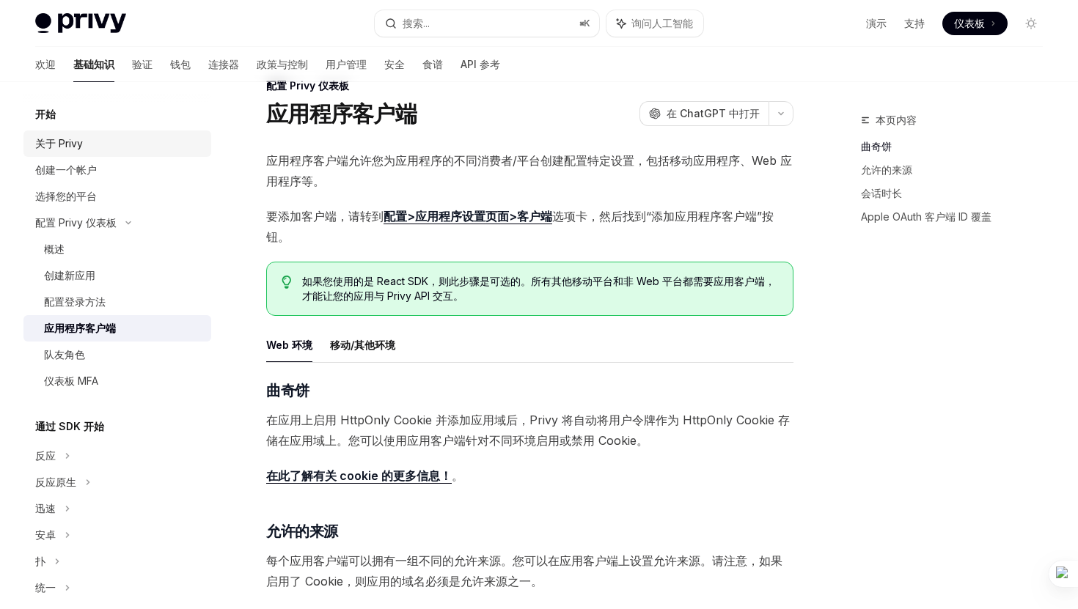
scroll to position [0, 0]
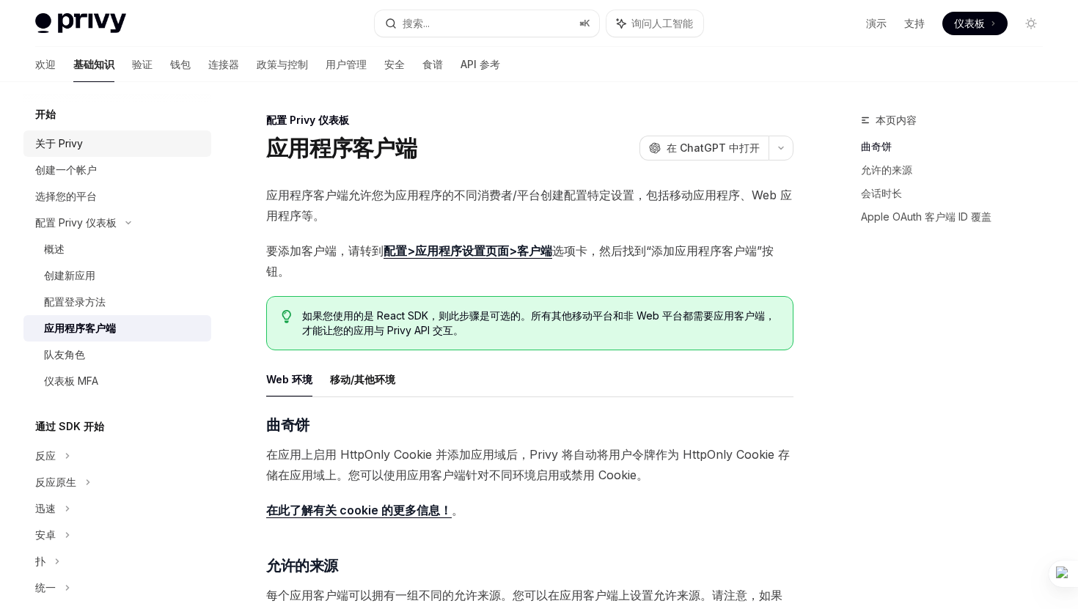
click at [130, 149] on div "关于 Privy" at bounding box center [118, 144] width 167 height 18
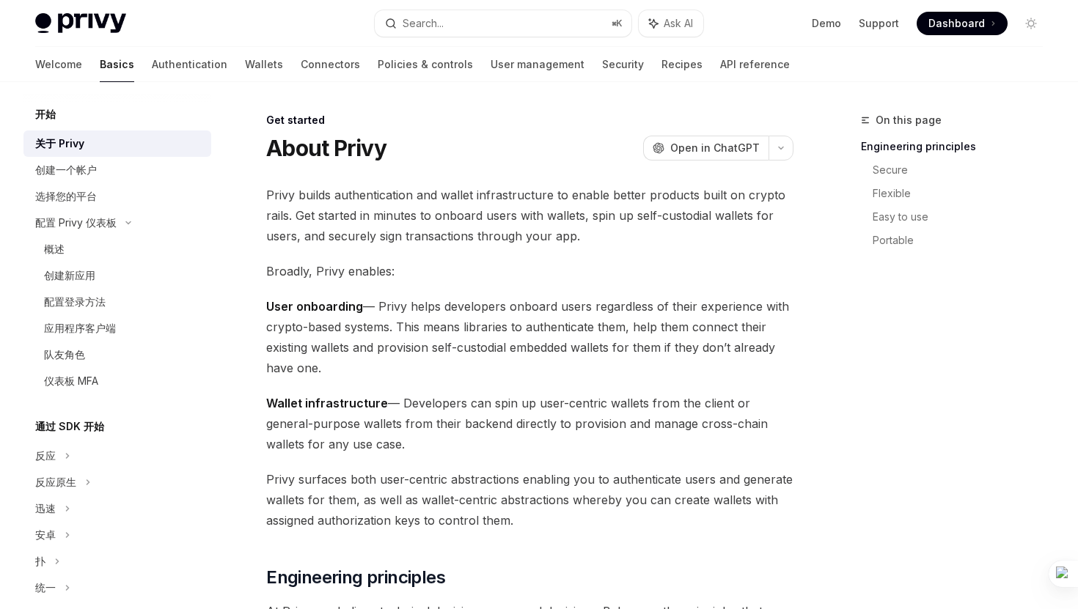
click at [130, 147] on div "关于 Privy" at bounding box center [118, 144] width 167 height 18
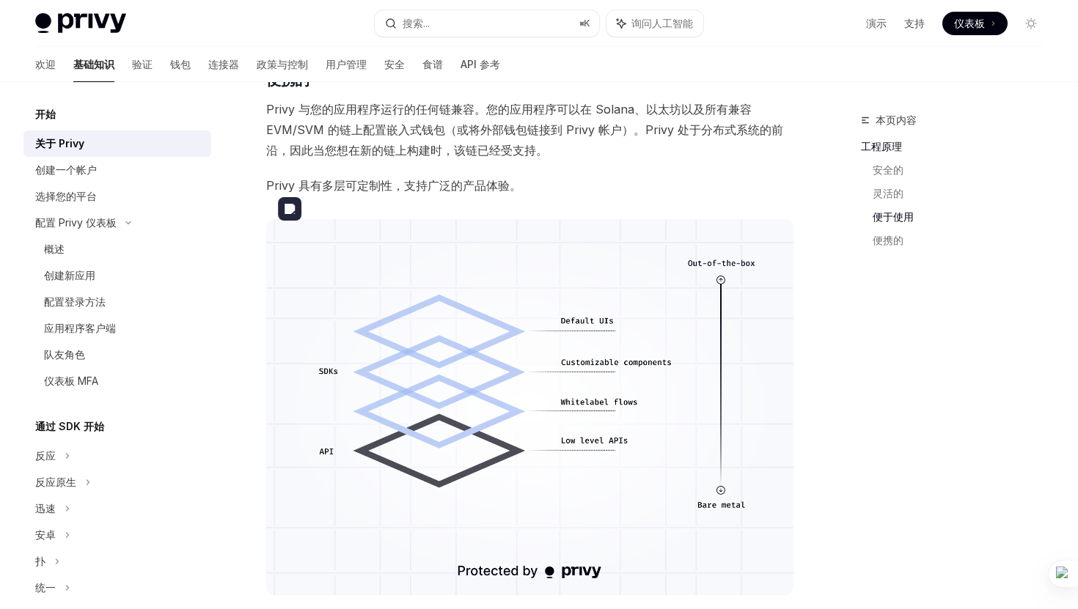
scroll to position [932, 0]
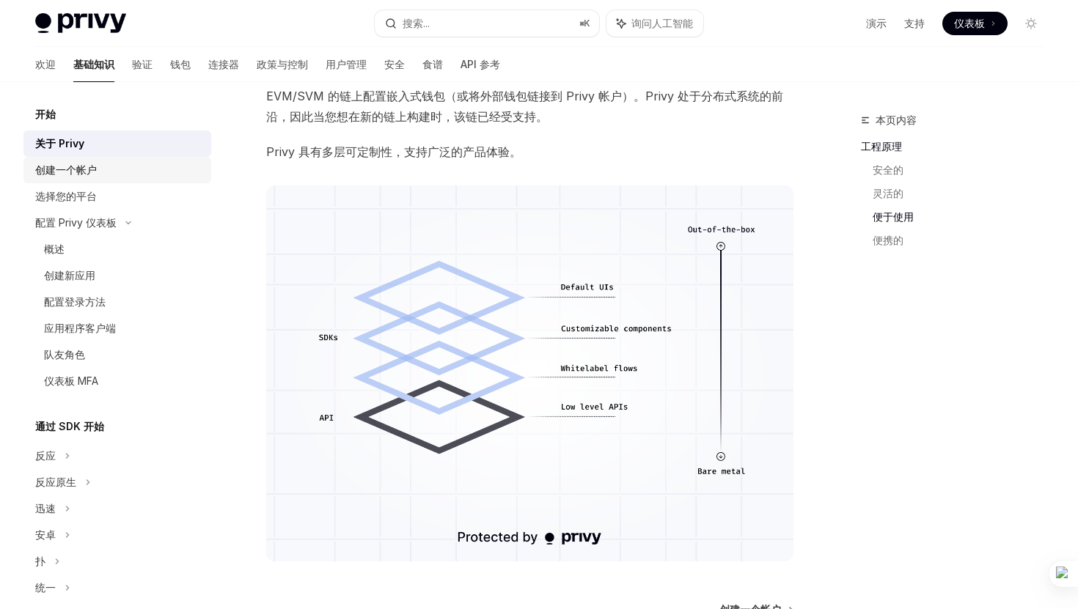
click at [111, 172] on div "创建一个帐户" at bounding box center [118, 170] width 167 height 18
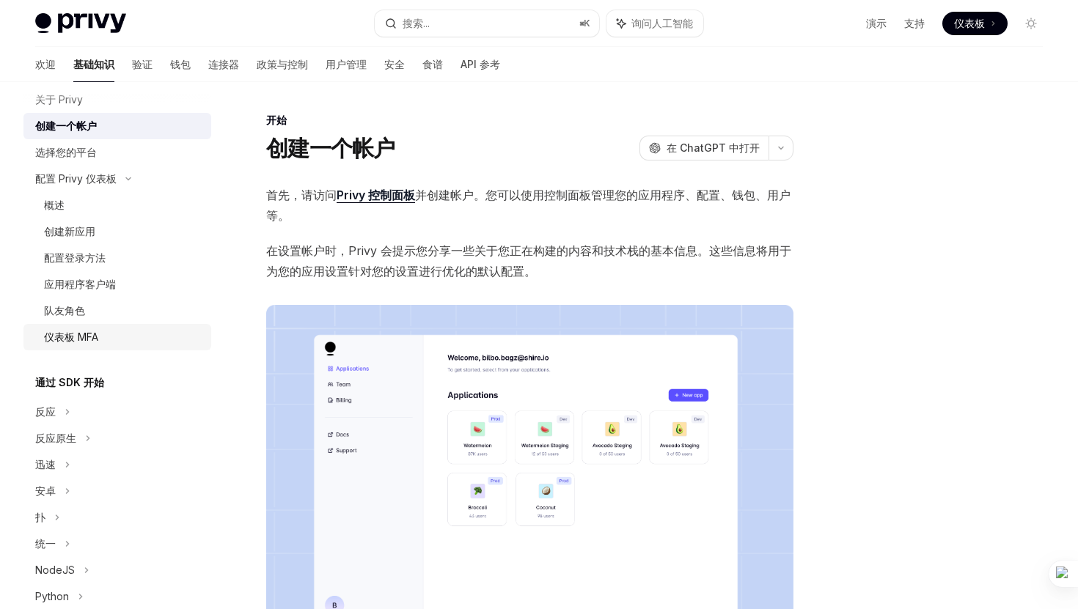
scroll to position [55, 0]
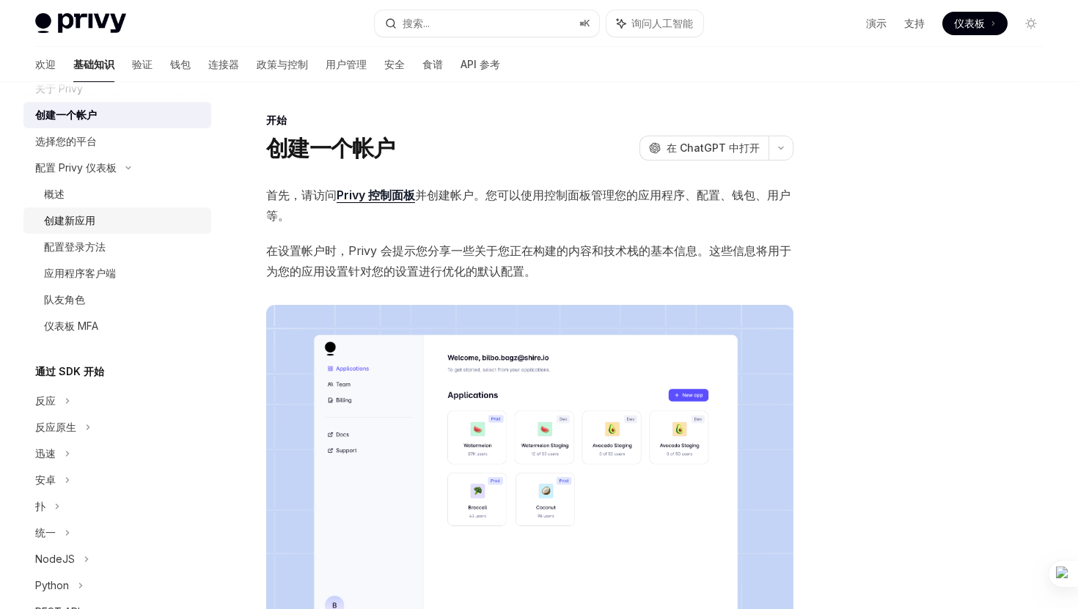
click at [112, 224] on div "创建新应用" at bounding box center [123, 221] width 158 height 18
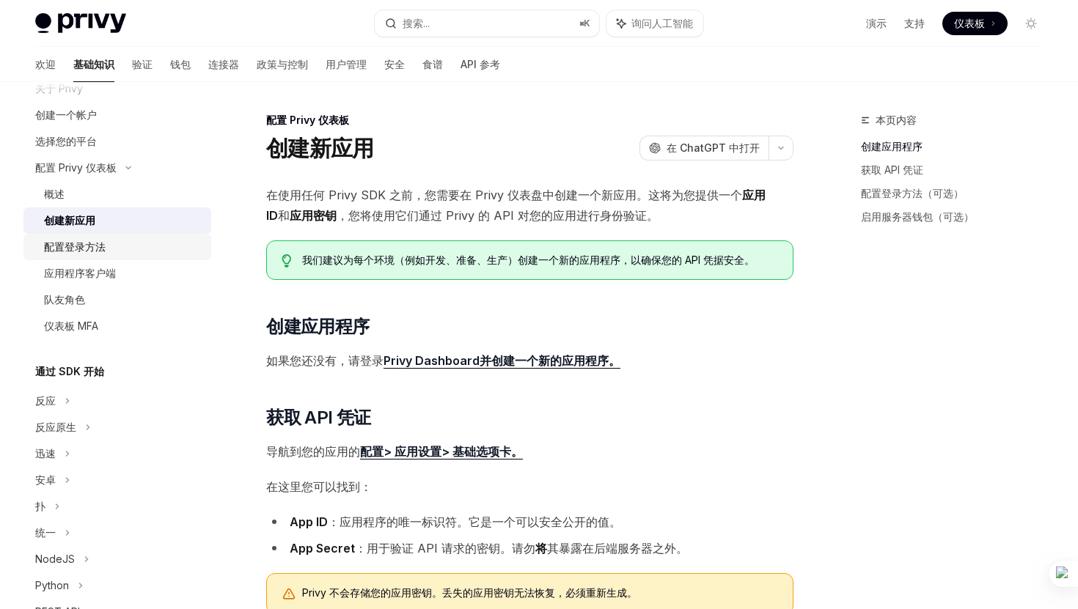
click at [125, 248] on div "配置登录方法" at bounding box center [123, 247] width 158 height 18
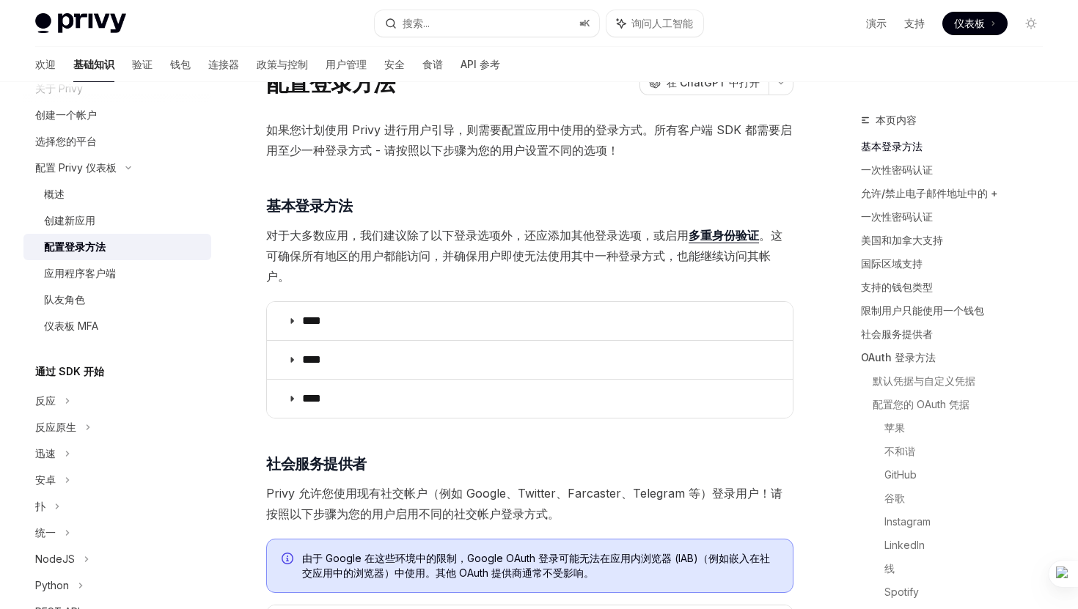
scroll to position [59, 0]
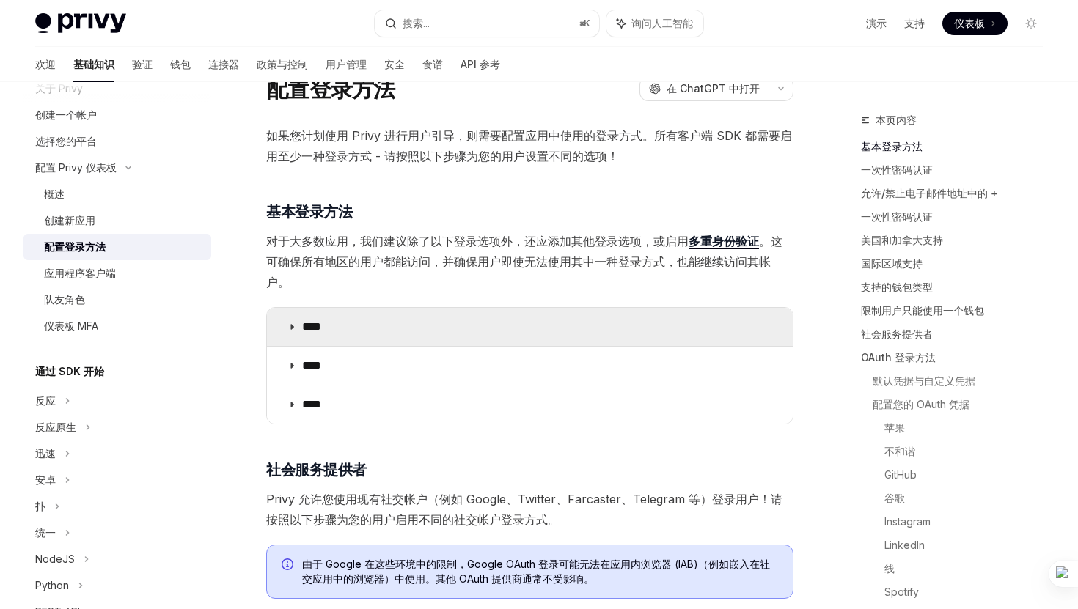
click at [359, 335] on summary "****" at bounding box center [530, 327] width 526 height 38
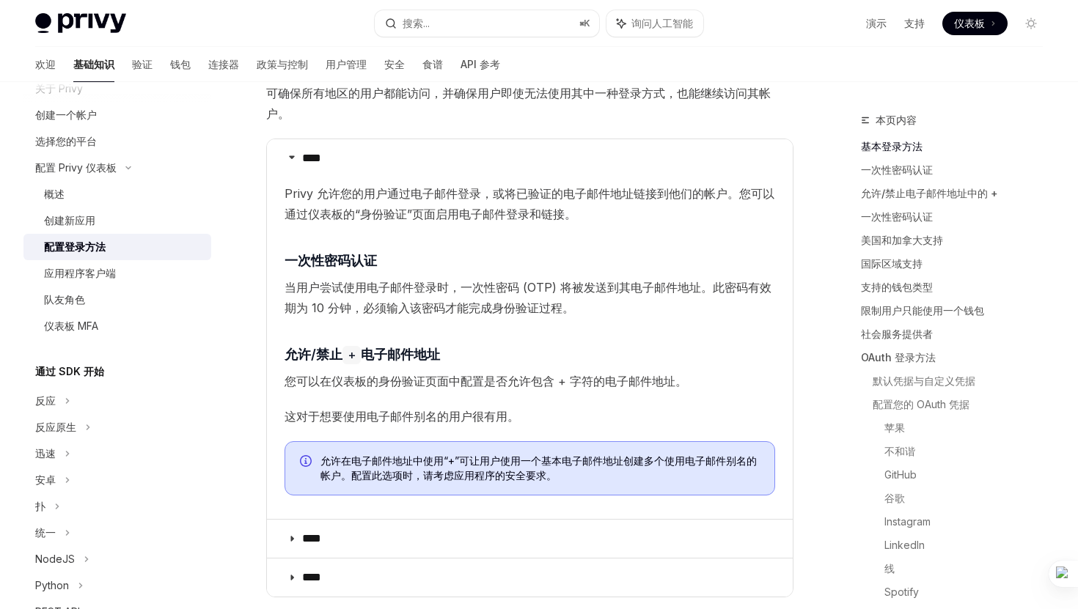
scroll to position [252, 0]
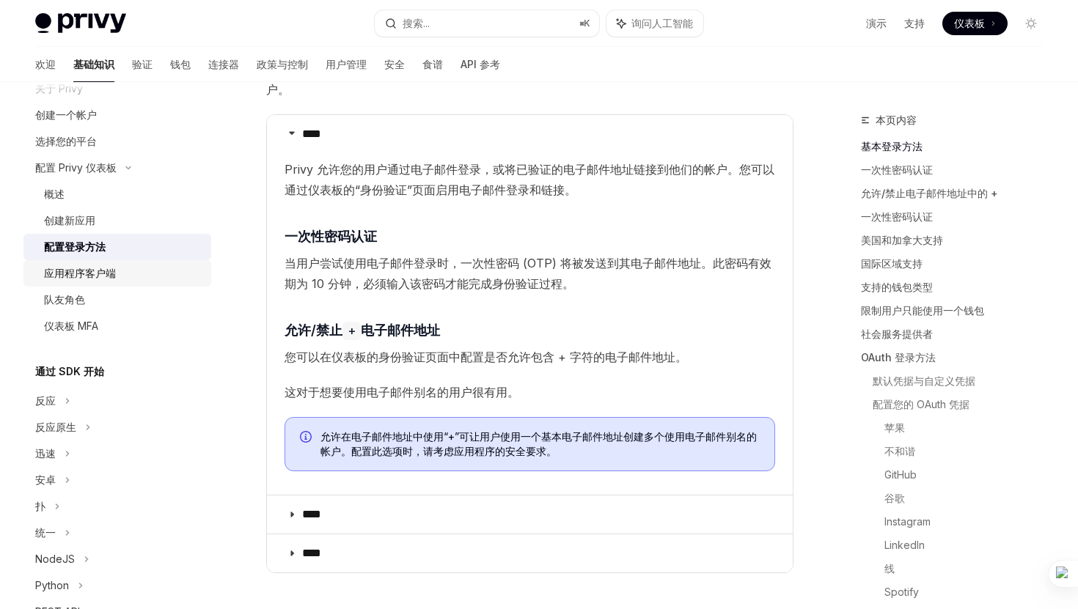
click at [104, 279] on div "应用程序客户端" at bounding box center [80, 274] width 72 height 18
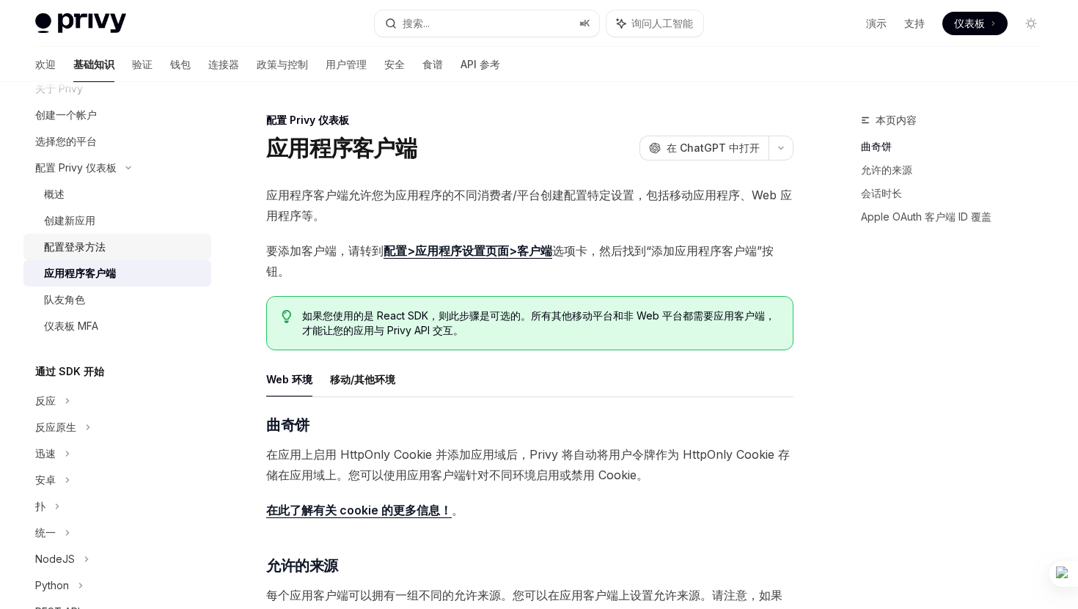
click at [124, 251] on div "配置登录方法" at bounding box center [123, 247] width 158 height 18
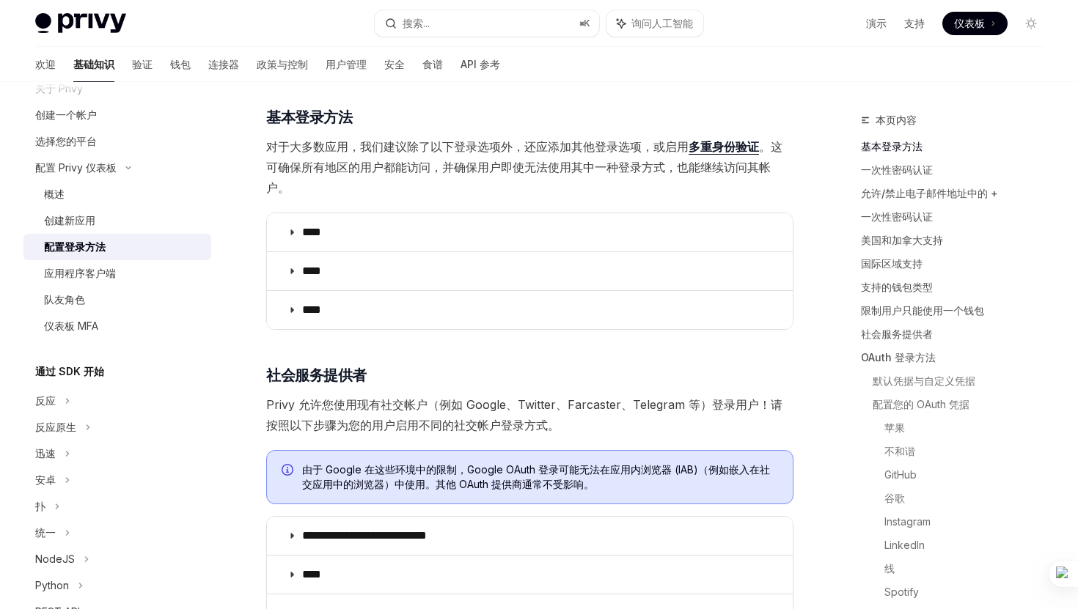
scroll to position [161, 0]
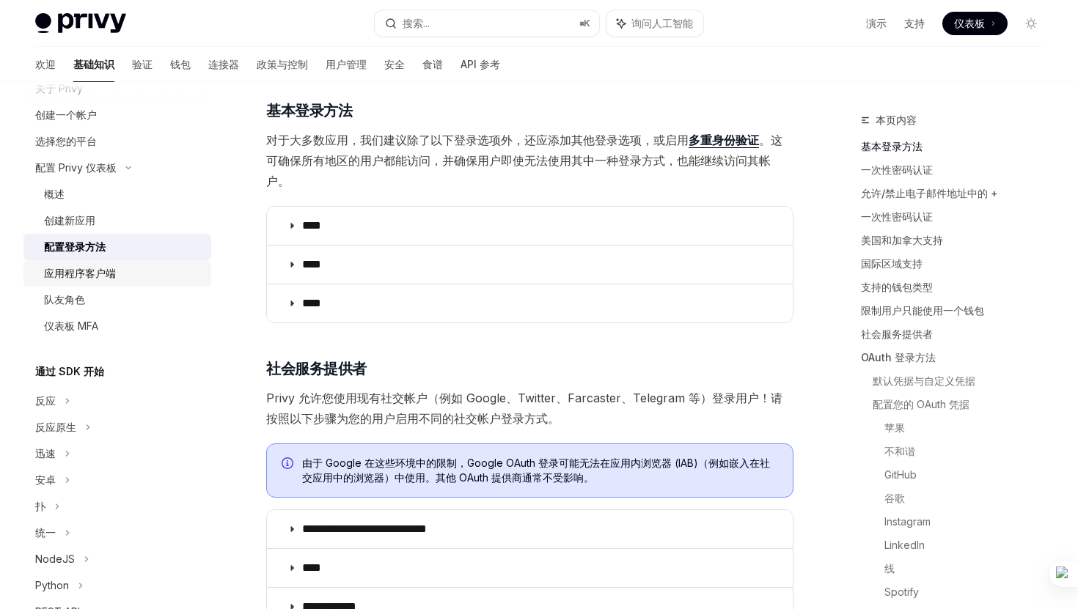
click at [131, 273] on div "应用程序客户端" at bounding box center [123, 274] width 158 height 18
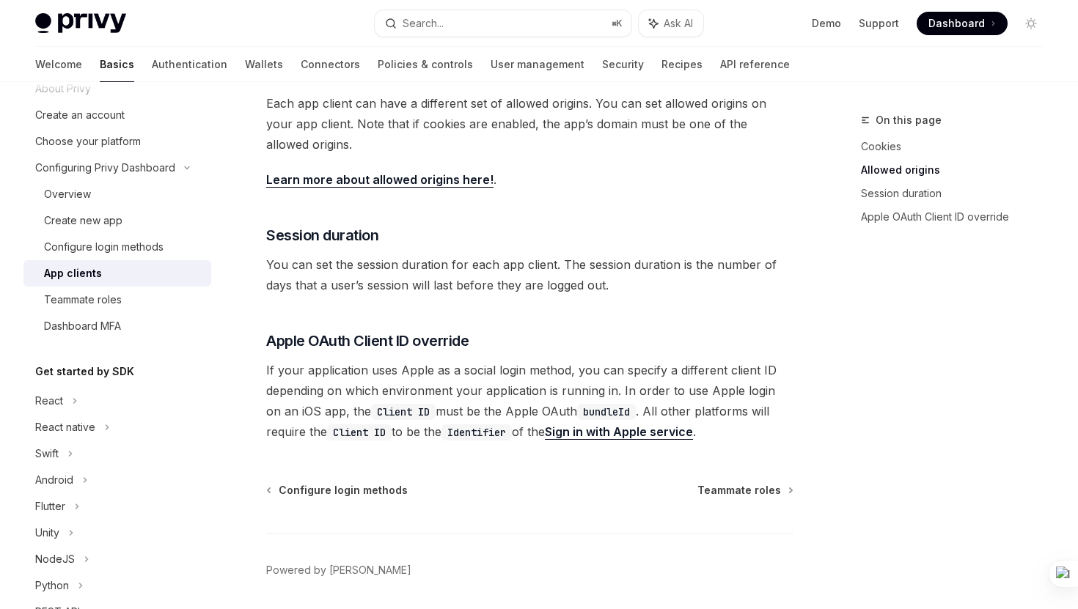
scroll to position [515, 0]
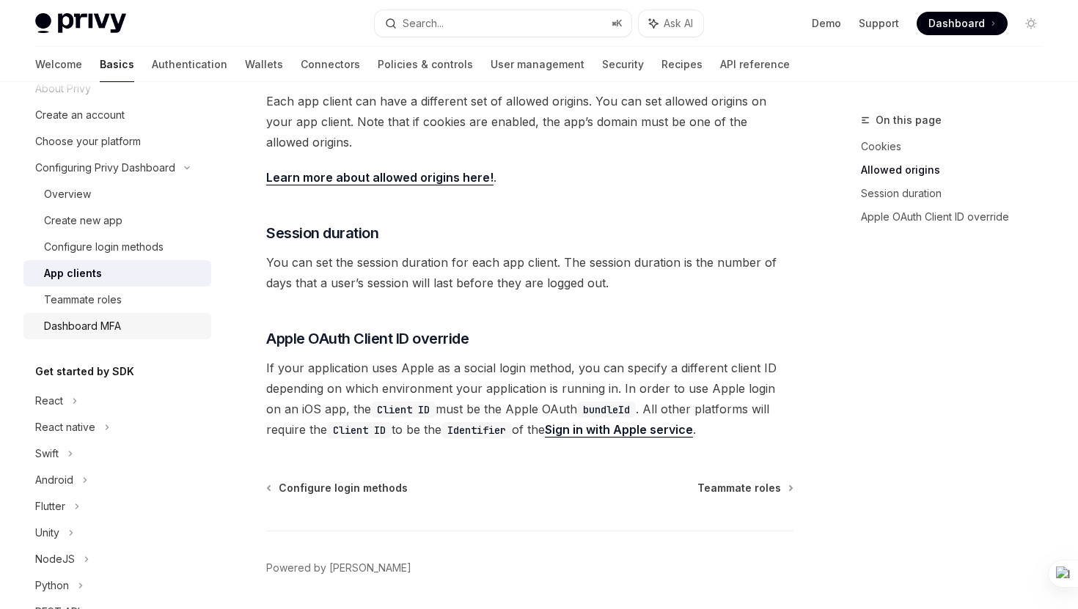
click at [106, 334] on div "Dashboard MFA" at bounding box center [82, 326] width 77 height 18
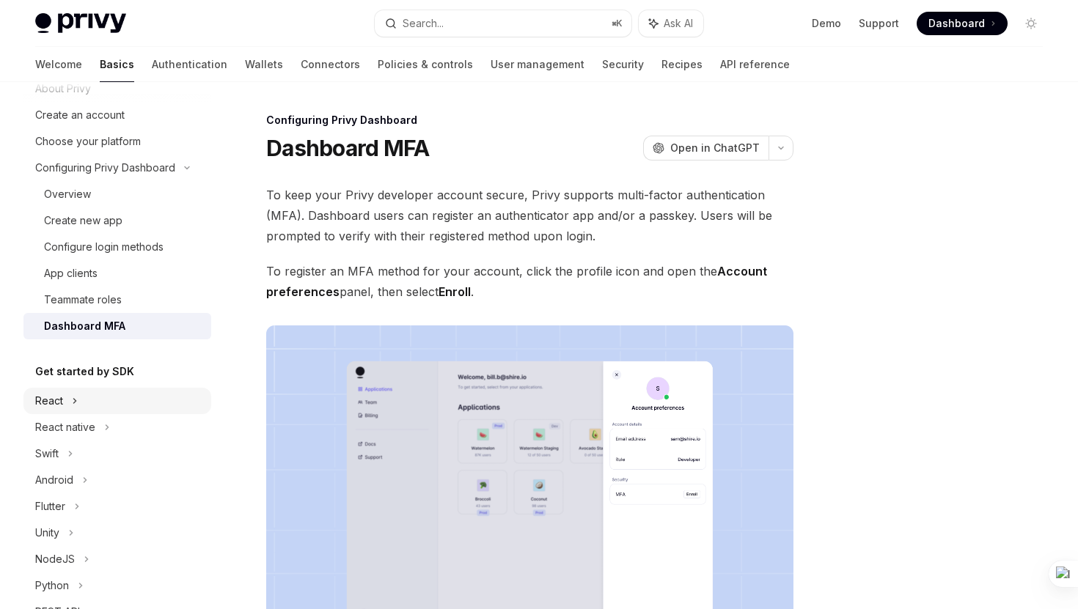
scroll to position [99, 0]
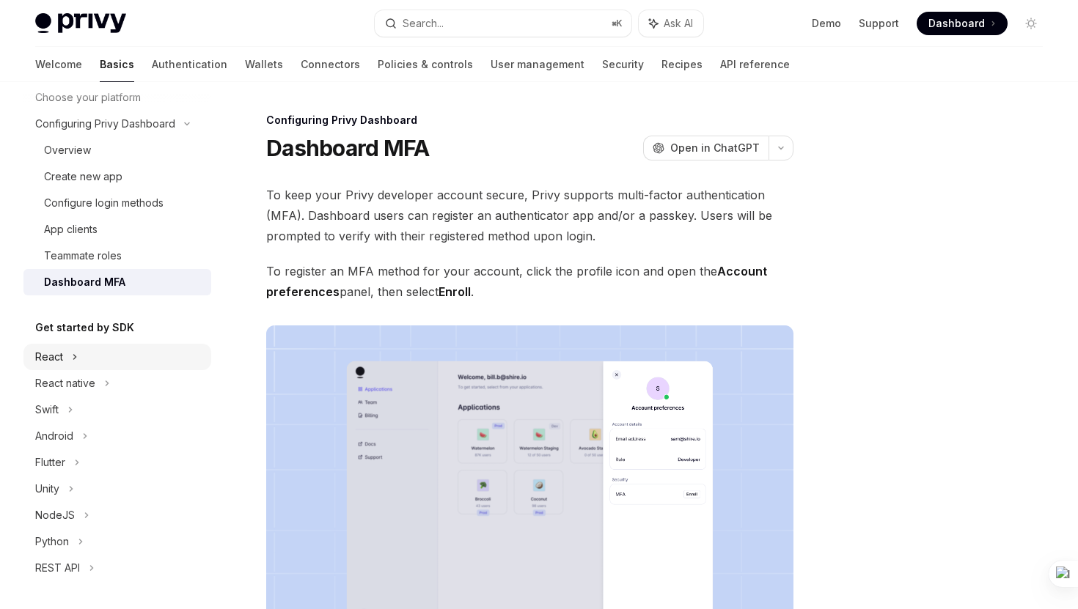
click at [113, 353] on div "React" at bounding box center [117, 357] width 188 height 26
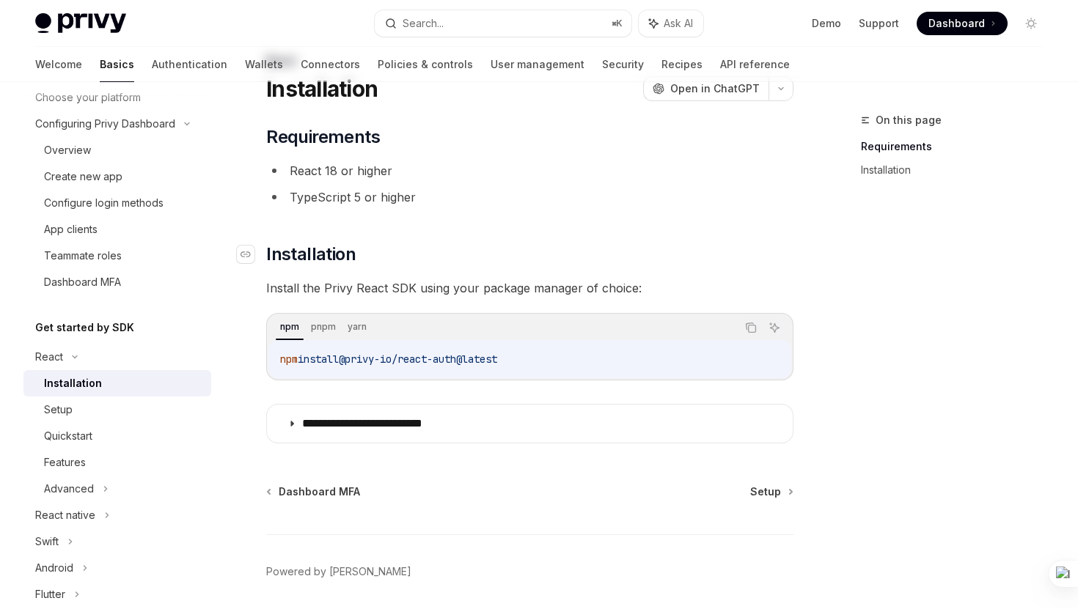
scroll to position [111, 0]
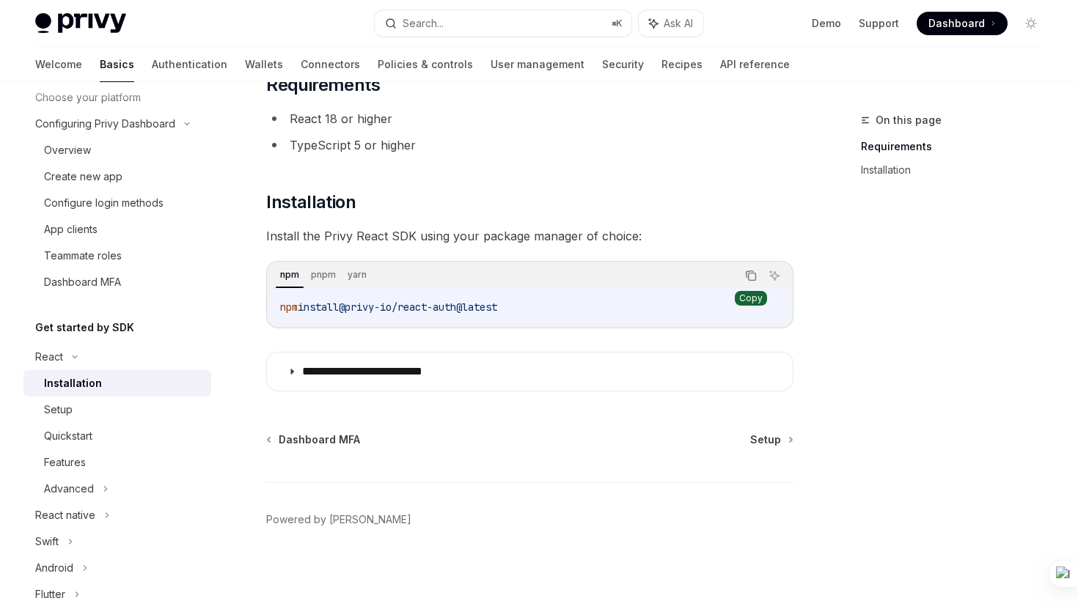
click at [759, 280] on button "Copy the contents from the code block" at bounding box center [750, 275] width 19 height 19
click at [79, 406] on div "Setup" at bounding box center [123, 410] width 158 height 18
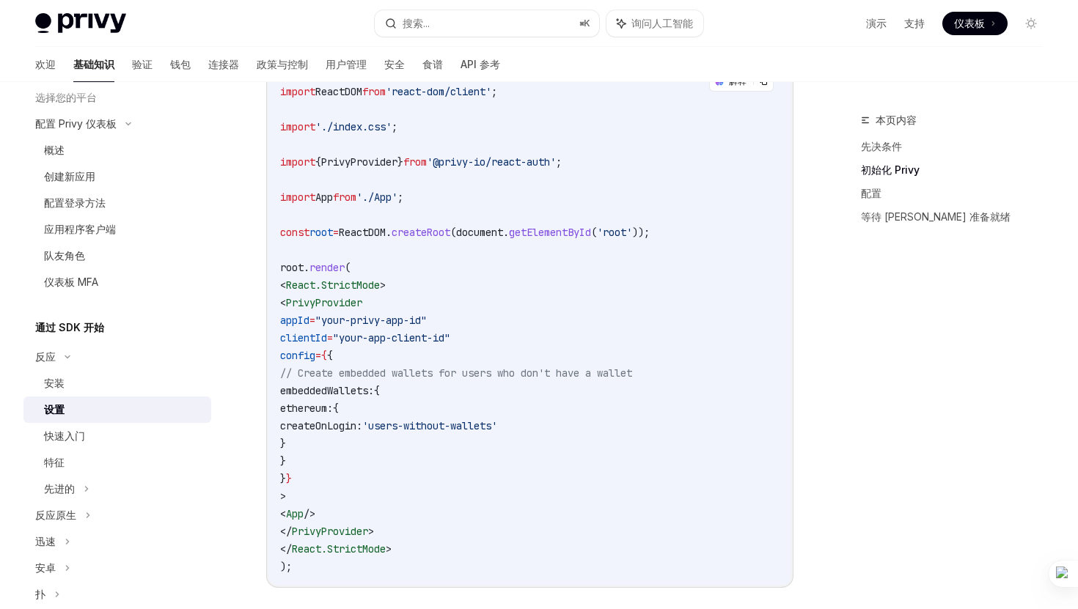
scroll to position [513, 0]
click at [443, 433] on code "import React from 'react' ; import ReactDOM from 'react-dom/client' ; import '.…" at bounding box center [529, 319] width 499 height 510
click at [362, 419] on span "createOnLogin:" at bounding box center [321, 424] width 82 height 13
click at [333, 405] on span "ethereum:" at bounding box center [306, 406] width 53 height 13
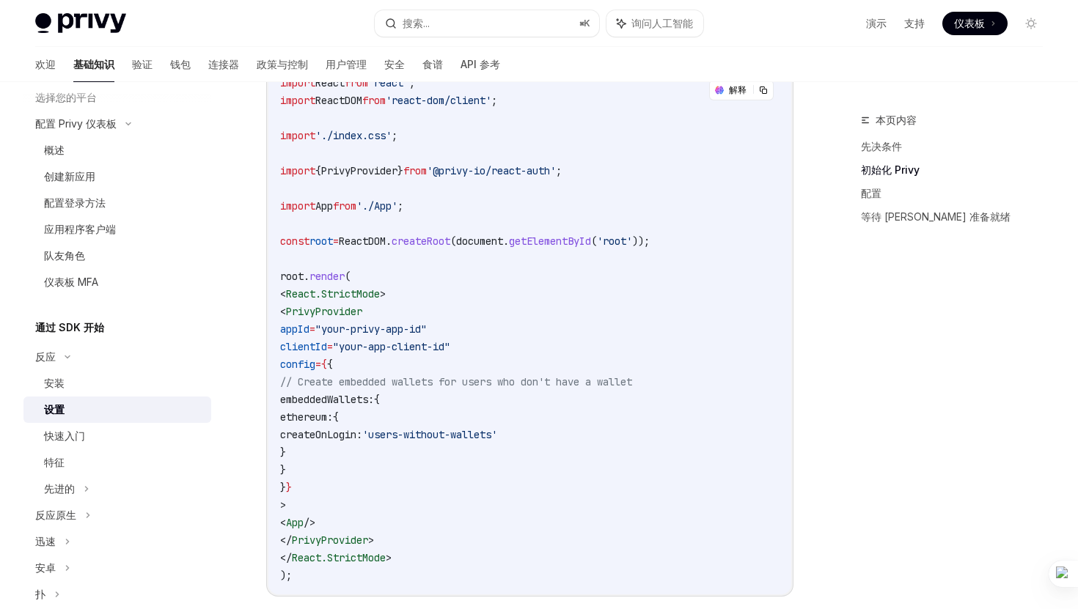
scroll to position [542, 0]
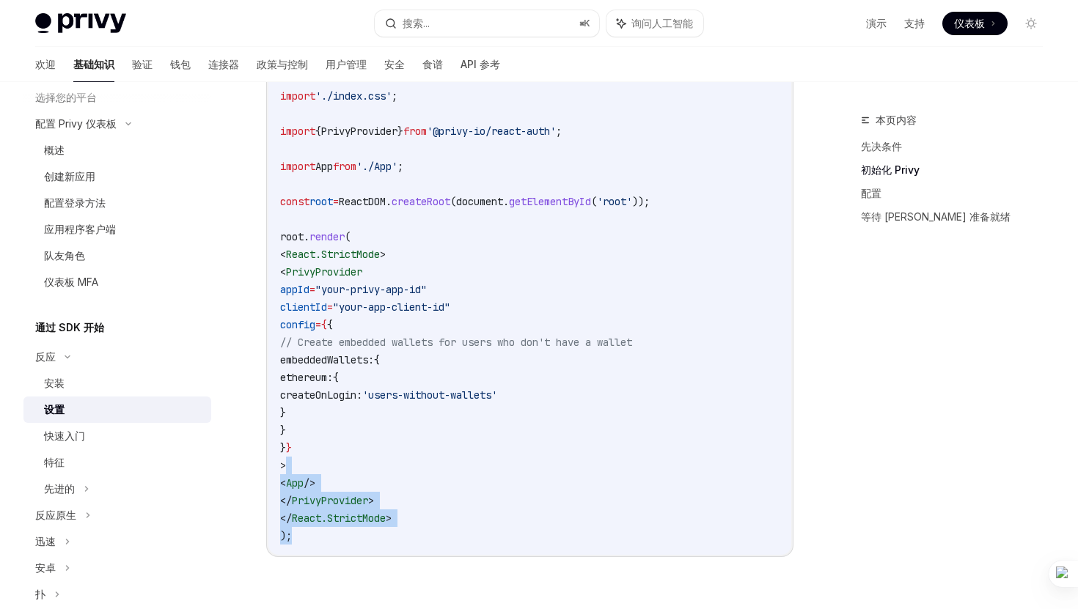
drag, startPoint x: 383, startPoint y: 532, endPoint x: 385, endPoint y: 471, distance: 60.9
click at [385, 471] on code "import React from 'react' ; import ReactDOM from 'react-dom/client' ; import '.…" at bounding box center [529, 289] width 499 height 510
click at [538, 318] on code "import React from 'react' ; import ReactDOM from 'react-dom/client' ; import '.…" at bounding box center [529, 289] width 499 height 510
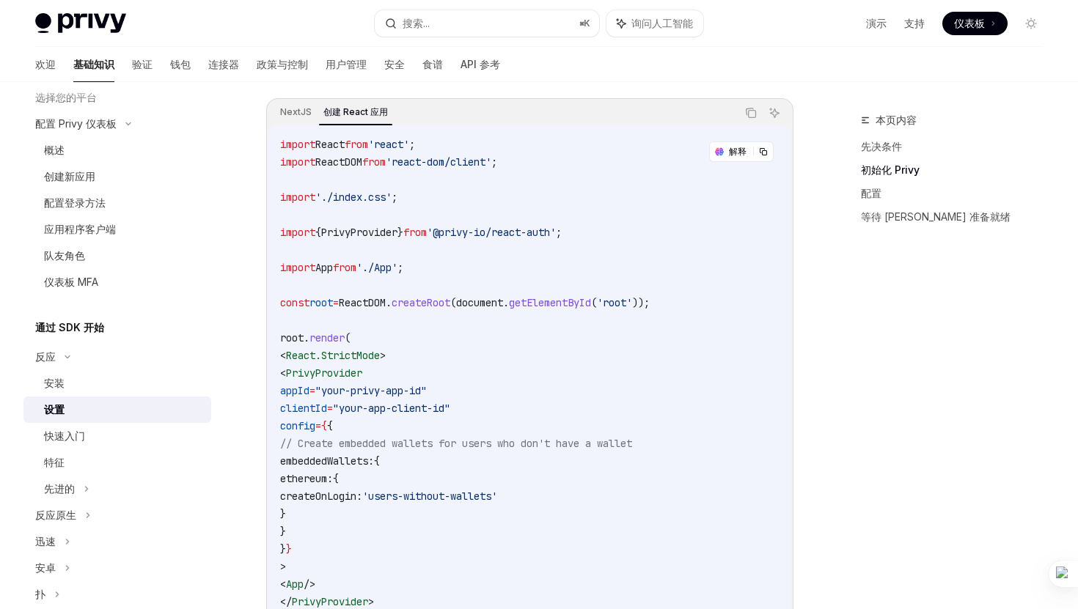
scroll to position [428, 0]
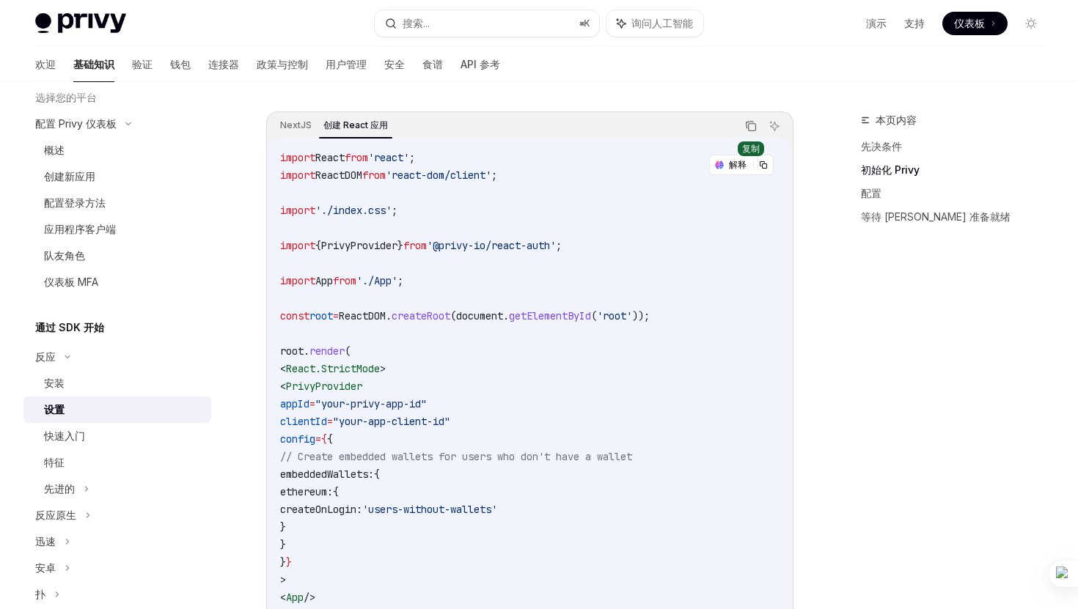
click at [754, 120] on icon "复制代码块中的内容" at bounding box center [751, 126] width 12 height 12
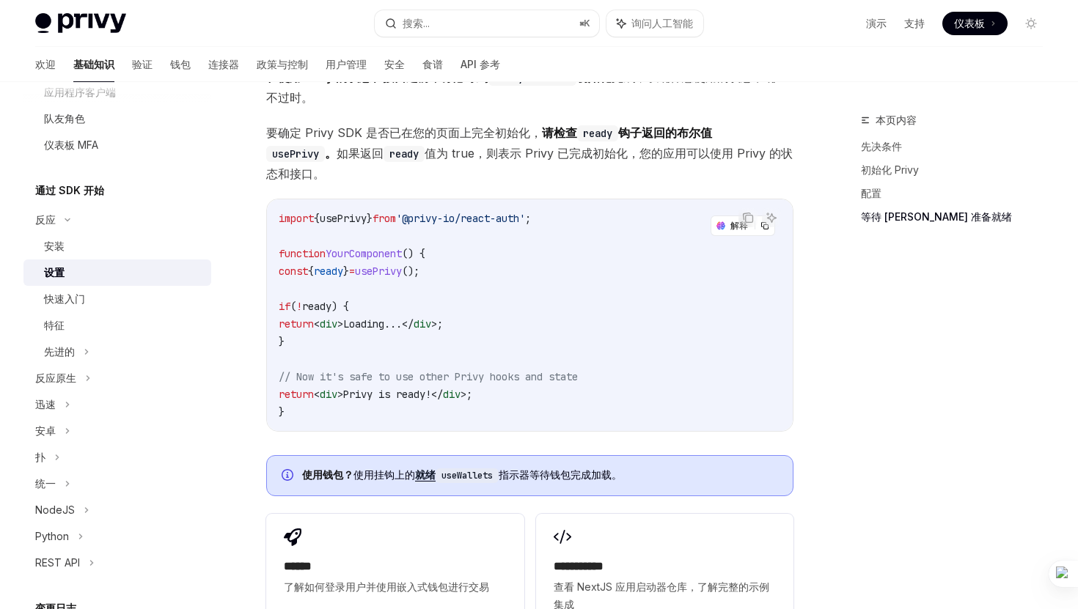
scroll to position [1579, 0]
drag, startPoint x: 309, startPoint y: 338, endPoint x: 288, endPoint y: 301, distance: 42.4
click at [288, 301] on code "import { usePrivy } from '@privy-io/react-auth' ; function YourComponent () { c…" at bounding box center [530, 314] width 502 height 211
copy code "if ( ! ready ) { return < div > Loading... </ div > ; }"
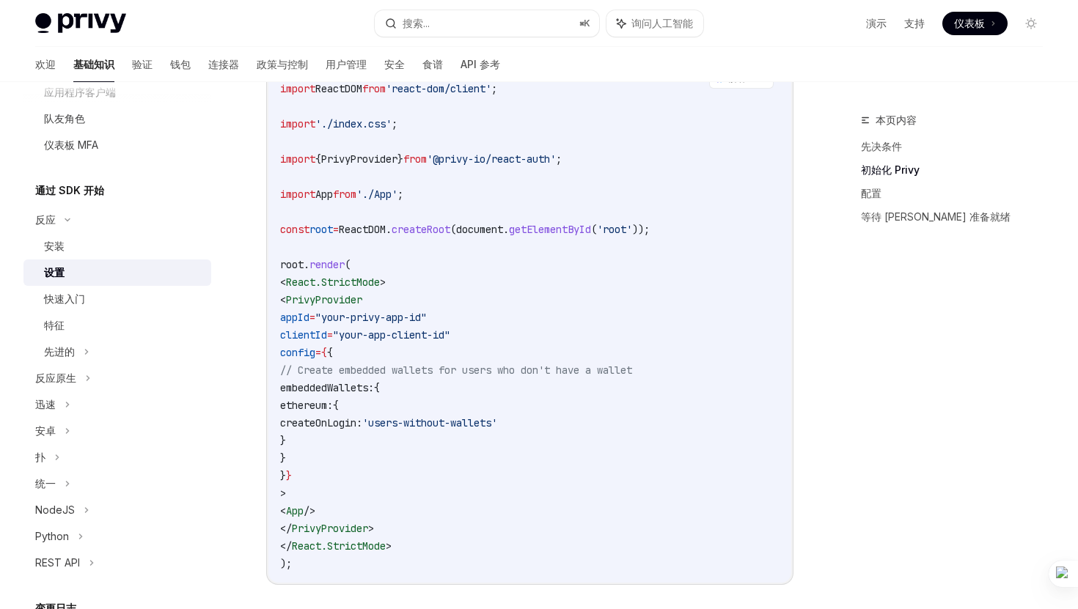
scroll to position [519, 0]
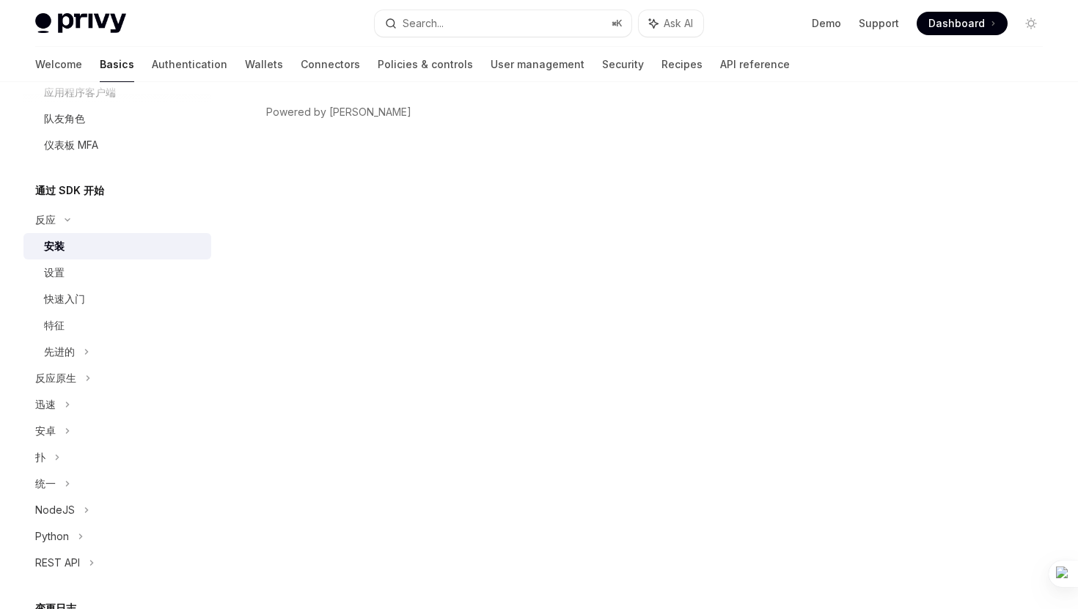
scroll to position [111, 0]
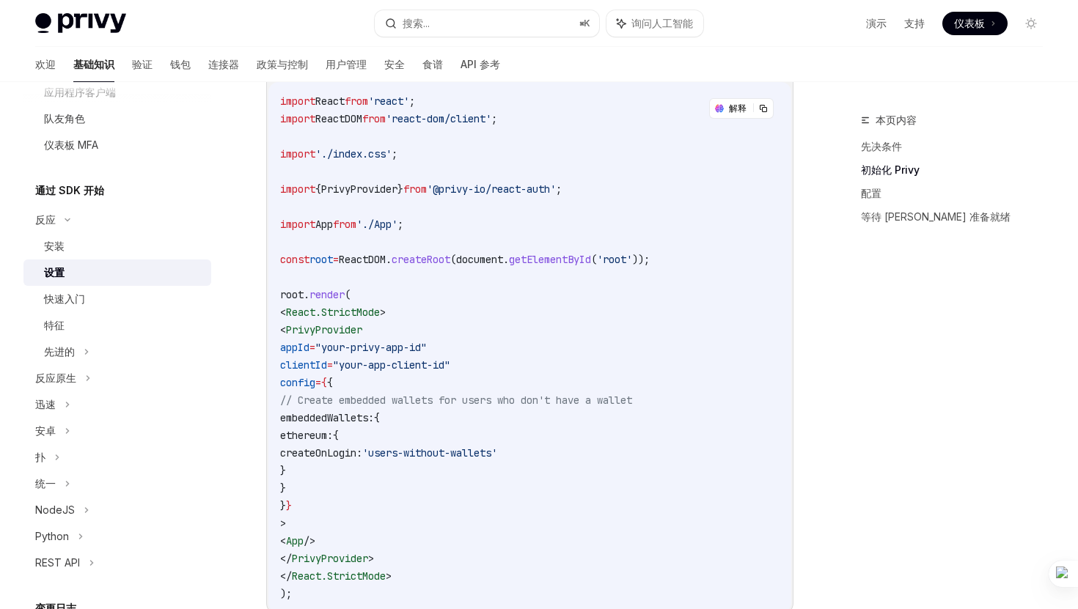
scroll to position [487, 0]
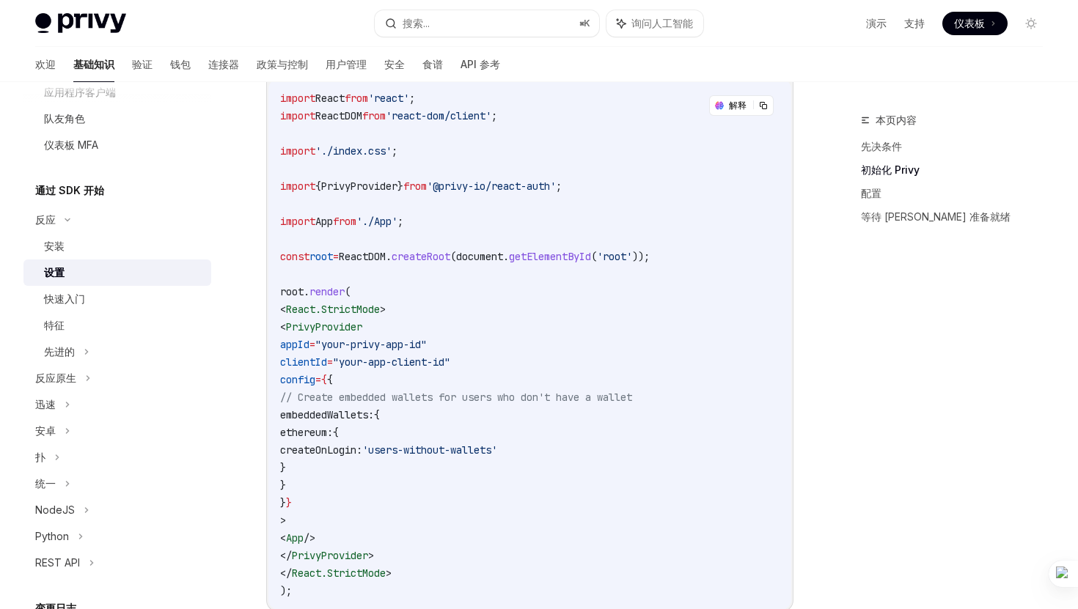
click at [764, 104] on code "import React from 'react' ; import ReactDOM from 'react-dom/client' ; import '.…" at bounding box center [529, 344] width 499 height 510
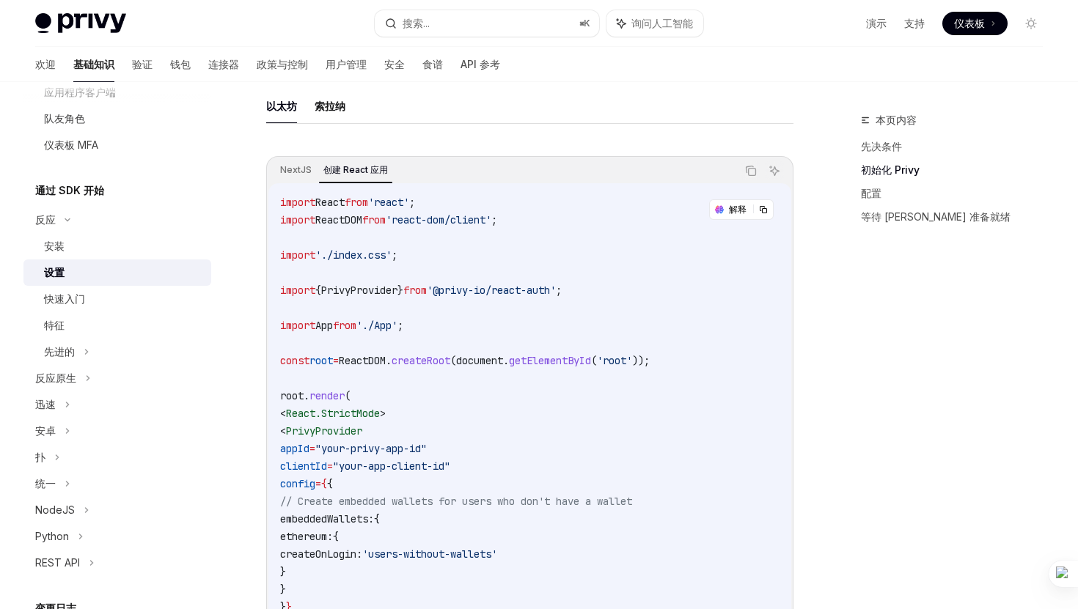
scroll to position [381, 0]
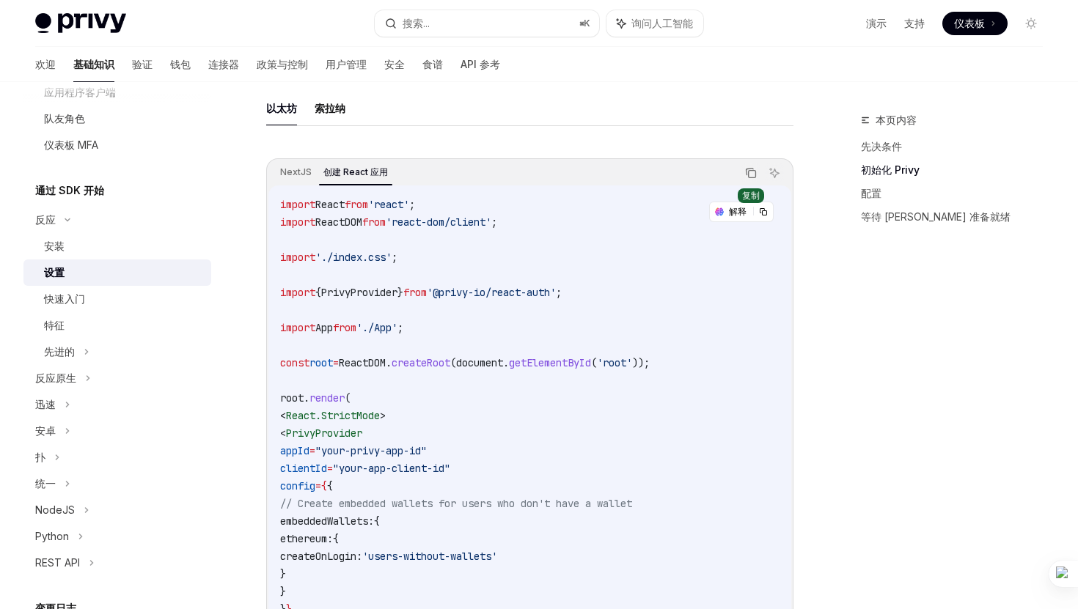
click at [746, 174] on icon "复制代码块中的内容" at bounding box center [749, 172] width 7 height 7
drag, startPoint x: 282, startPoint y: 295, endPoint x: 597, endPoint y: 287, distance: 314.6
click at [597, 287] on code "import React from 'react' ; import ReactDOM from 'react-dom/client' ; import '.…" at bounding box center [529, 451] width 499 height 510
copy span "import { PrivyProvider } from '@privy-io/react-auth' ;"
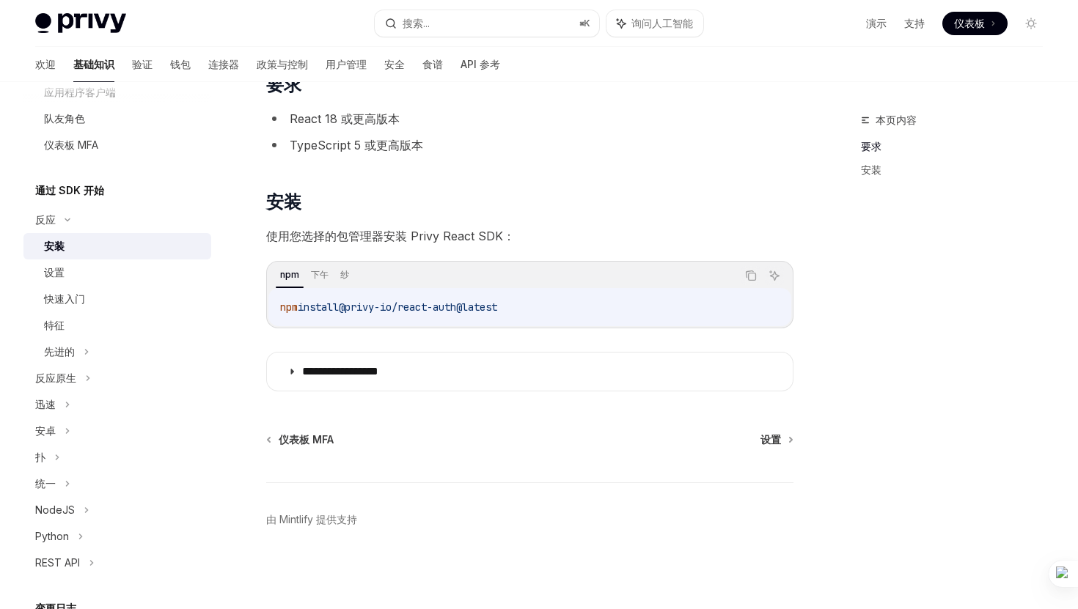
type textarea "*"
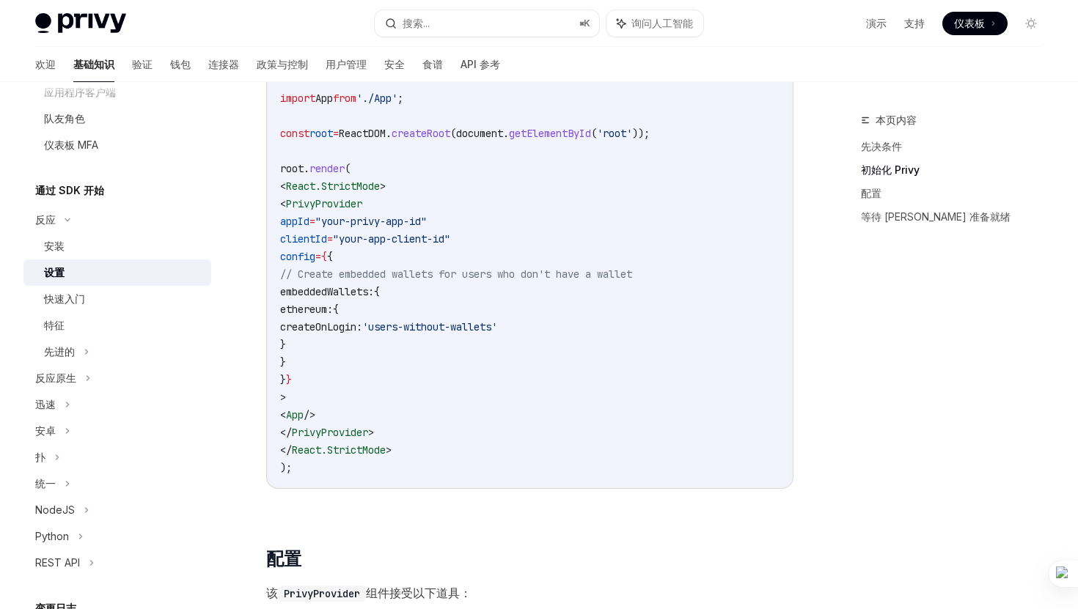
scroll to position [613, 0]
drag, startPoint x: 304, startPoint y: 198, endPoint x: 414, endPoint y: 427, distance: 253.8
click at [414, 427] on code "import React from 'react' ; import ReactDOM from 'react-dom/client' ; import '.…" at bounding box center [529, 219] width 499 height 510
copy code "< PrivyProvider appId = "your-privy-app-id" clientId = "your-app-client-id" con…"
